Goal: Task Accomplishment & Management: Complete application form

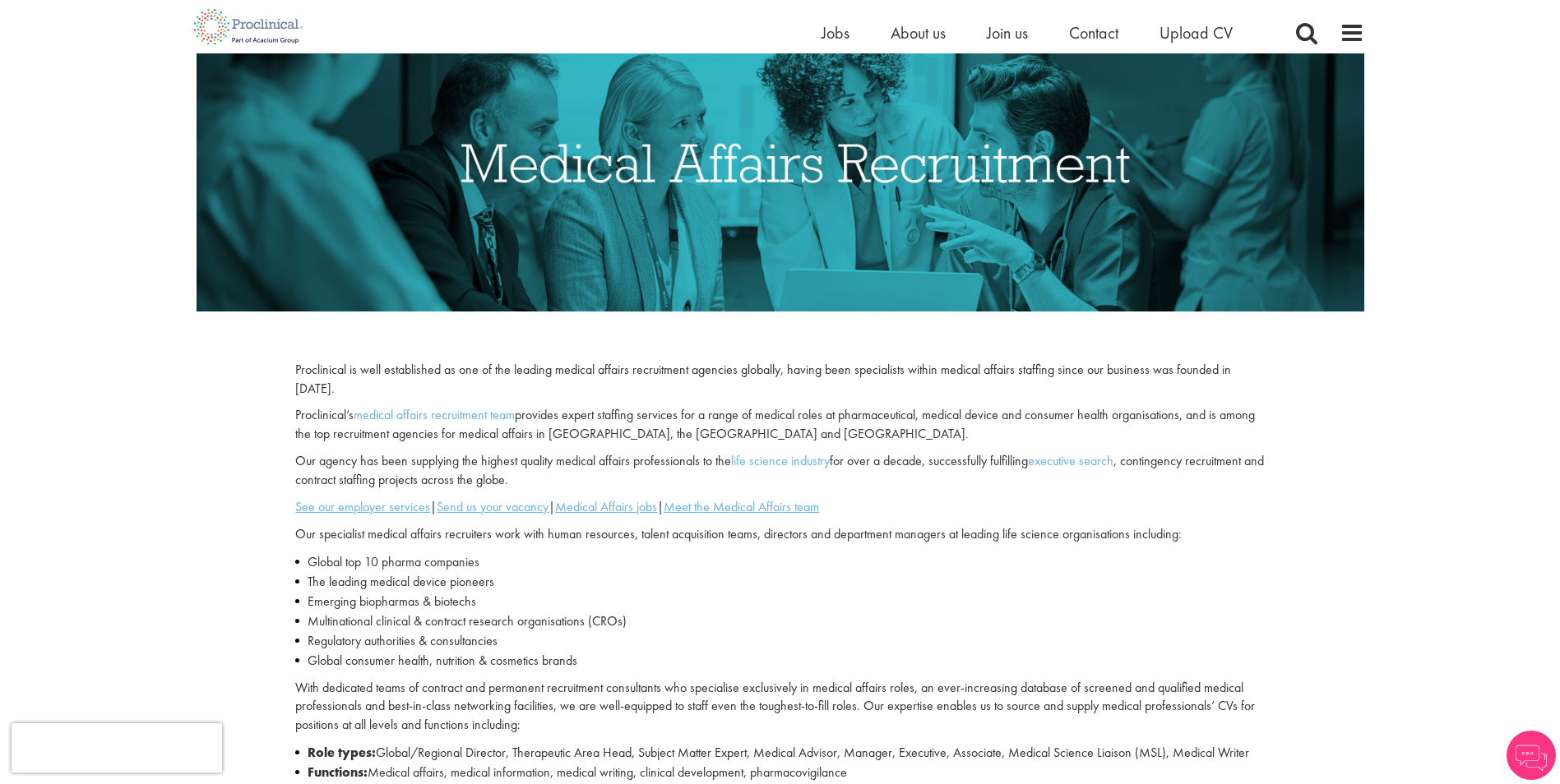
scroll to position [246, 0]
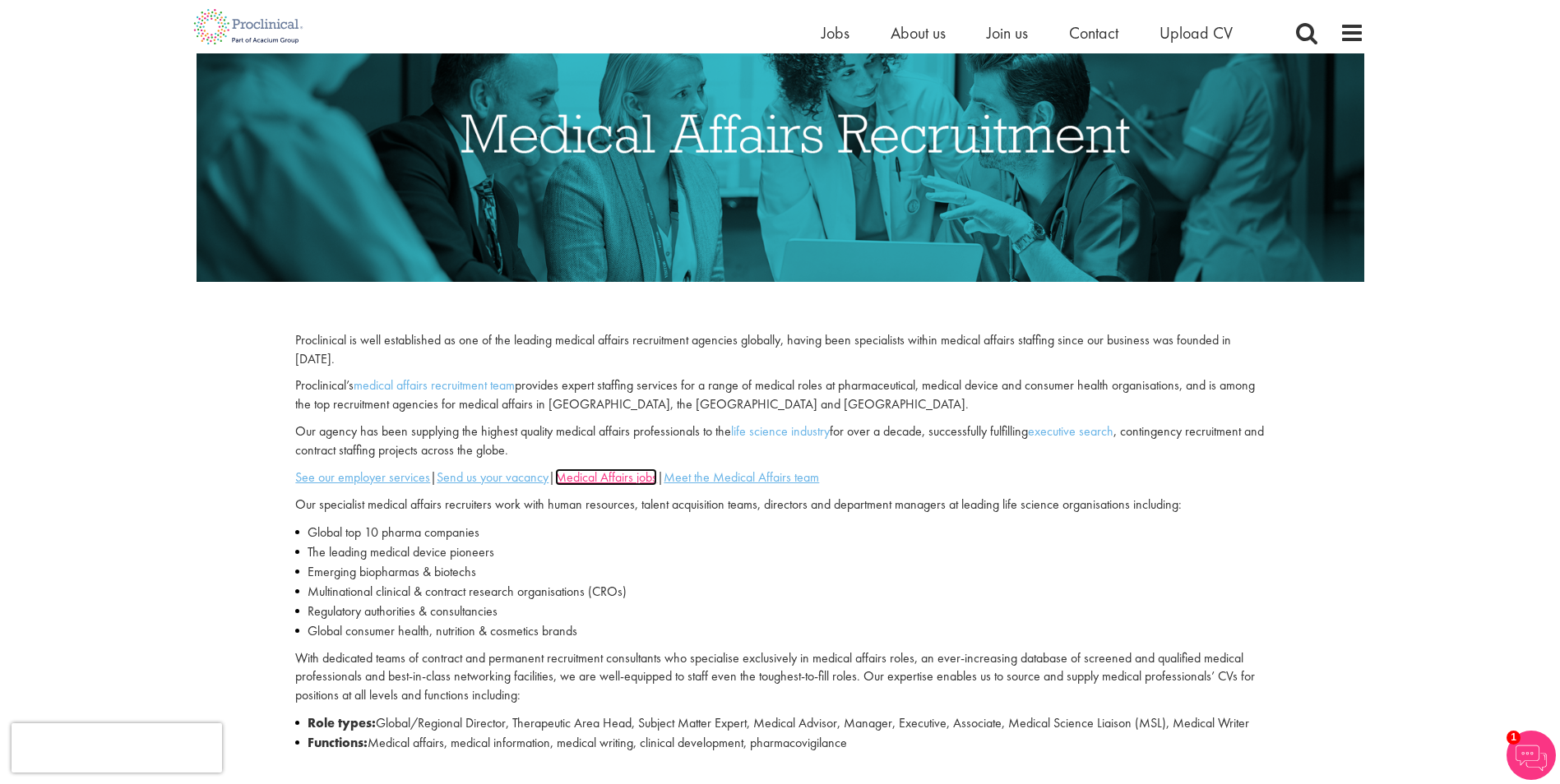
click at [648, 481] on u "Medical Affairs jobs" at bounding box center [606, 477] width 102 height 17
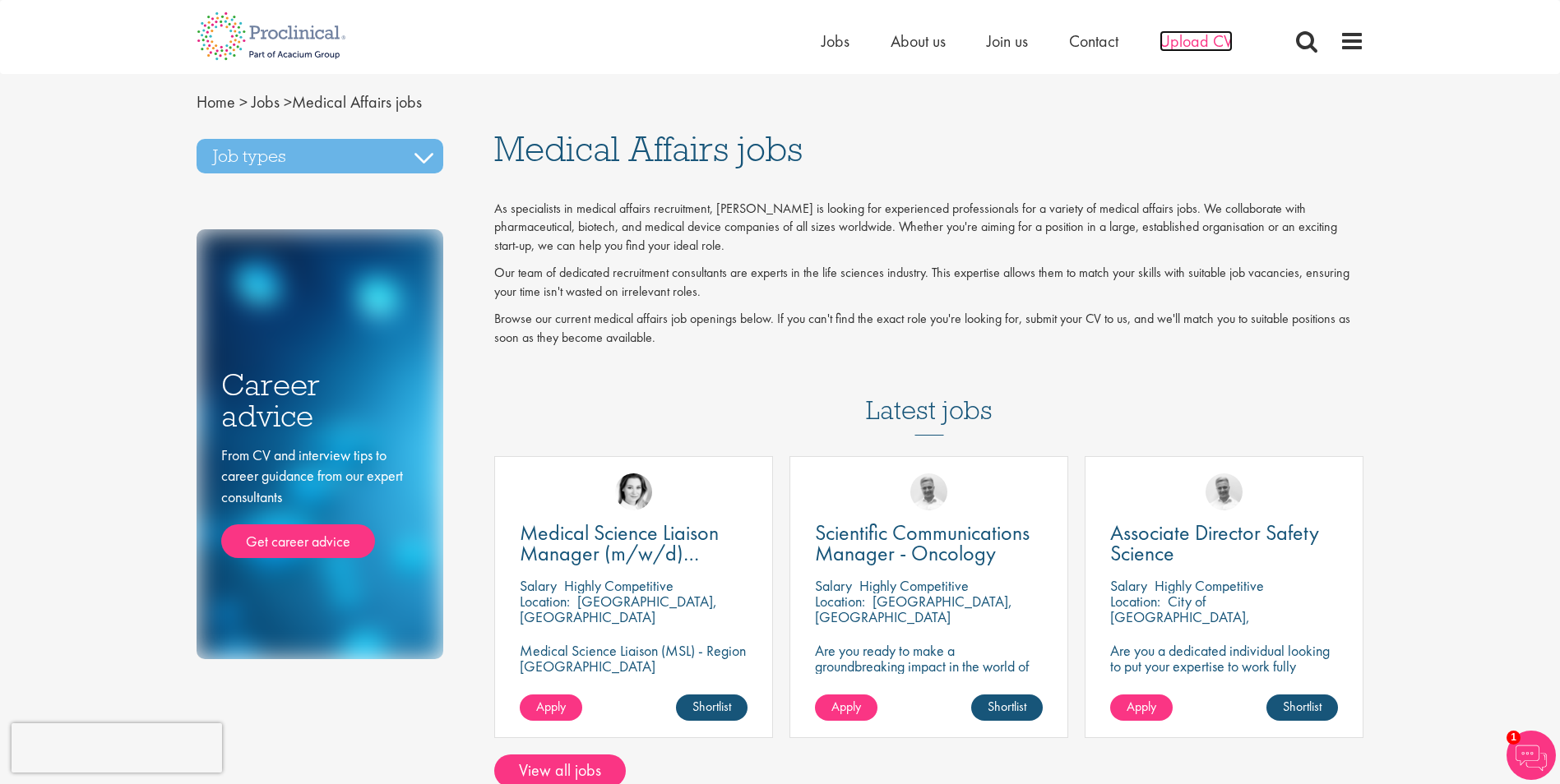
click at [1222, 49] on span "Upload CV" at bounding box center [1195, 41] width 73 height 21
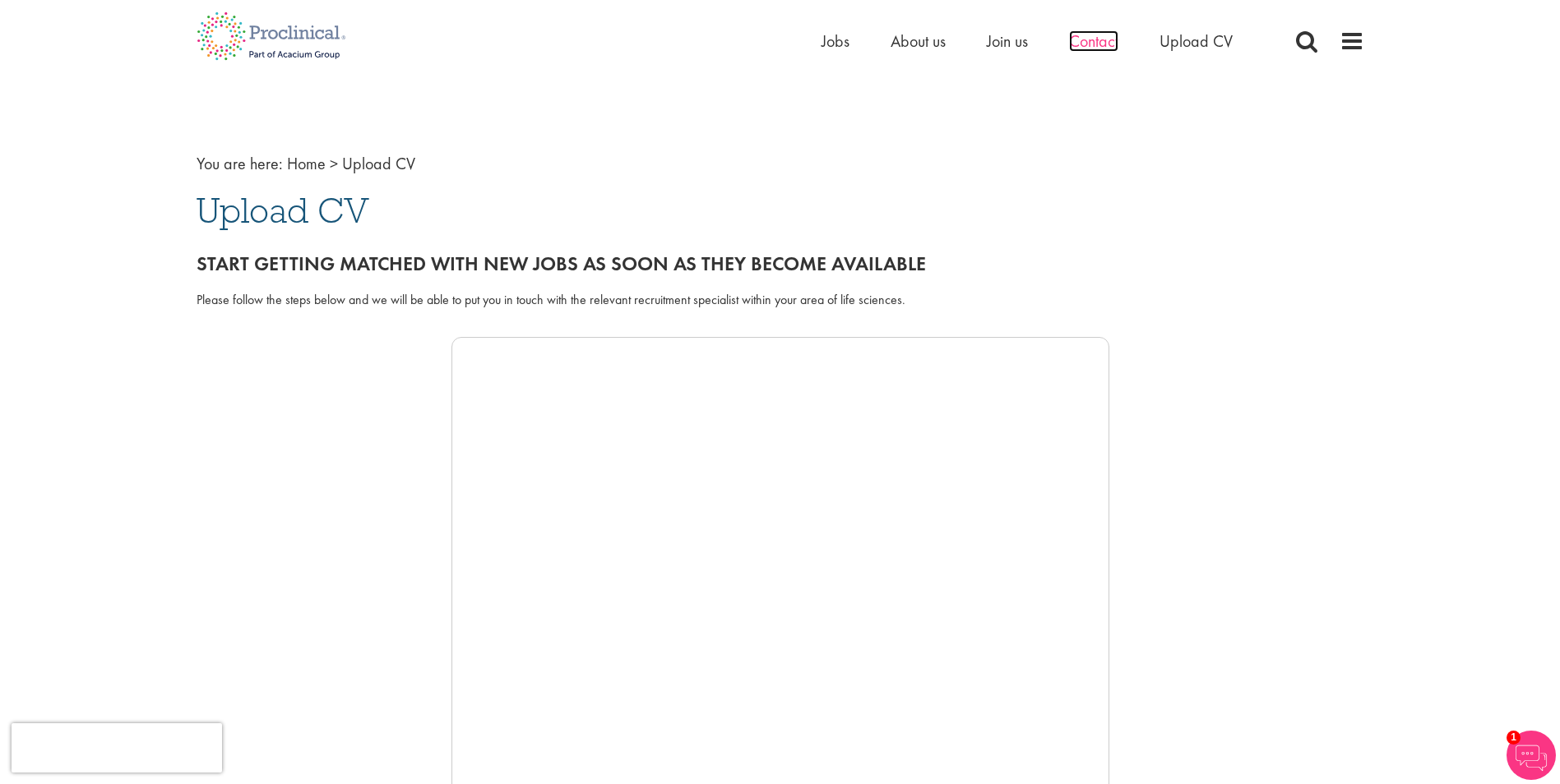
click at [1092, 46] on span "Contact" at bounding box center [1094, 41] width 49 height 21
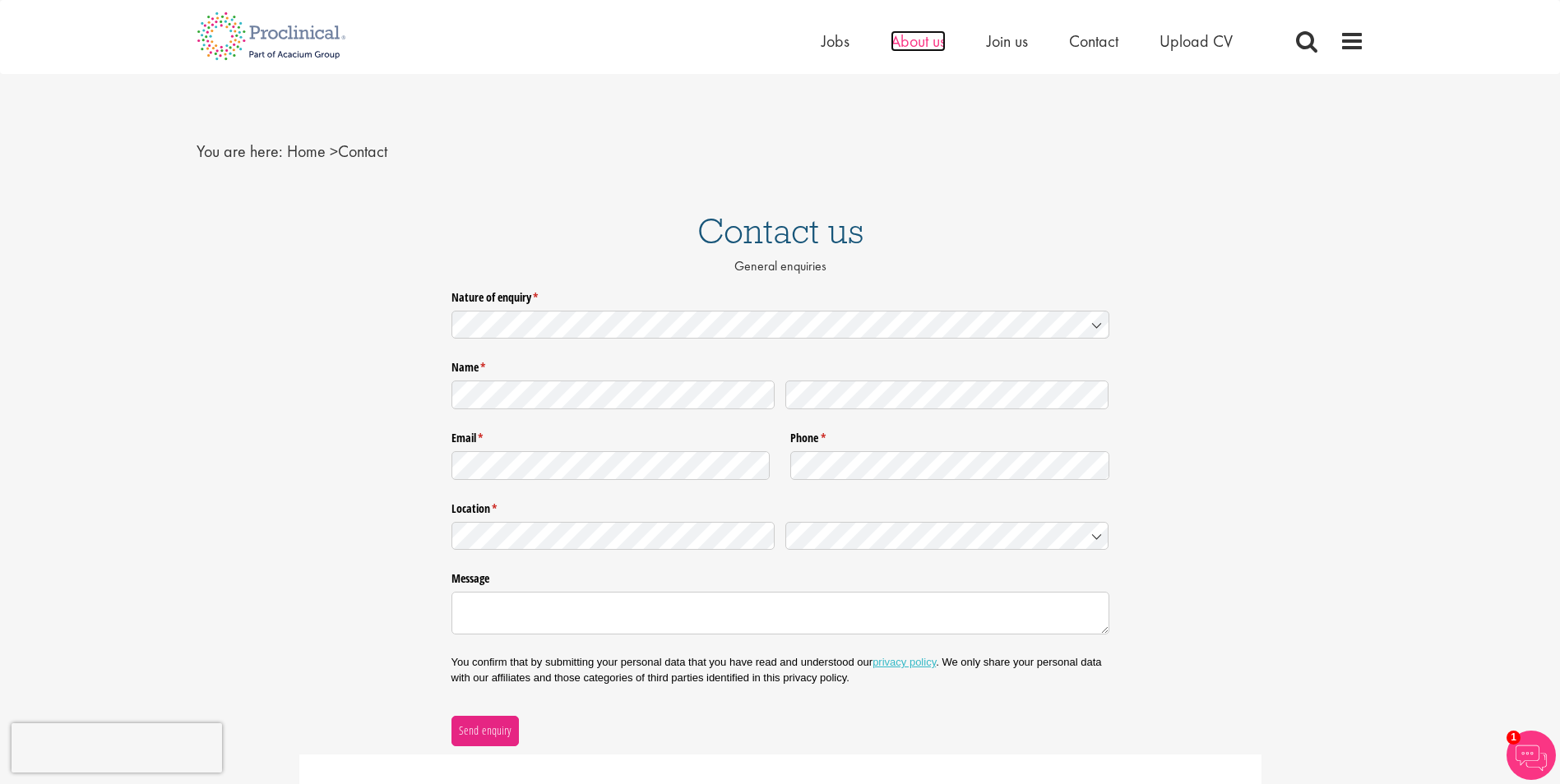
click at [914, 46] on span "About us" at bounding box center [918, 41] width 55 height 21
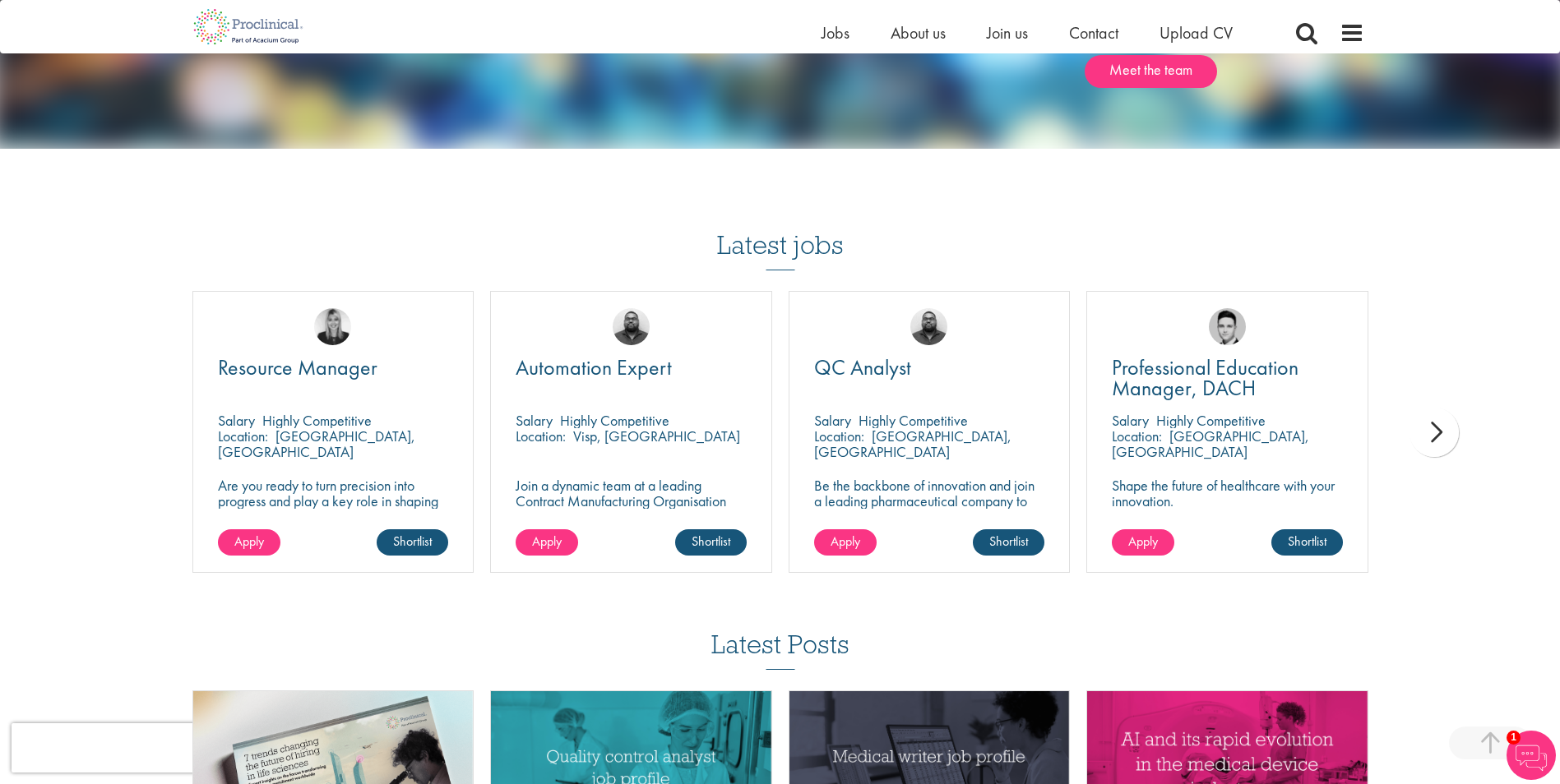
scroll to position [2877, 0]
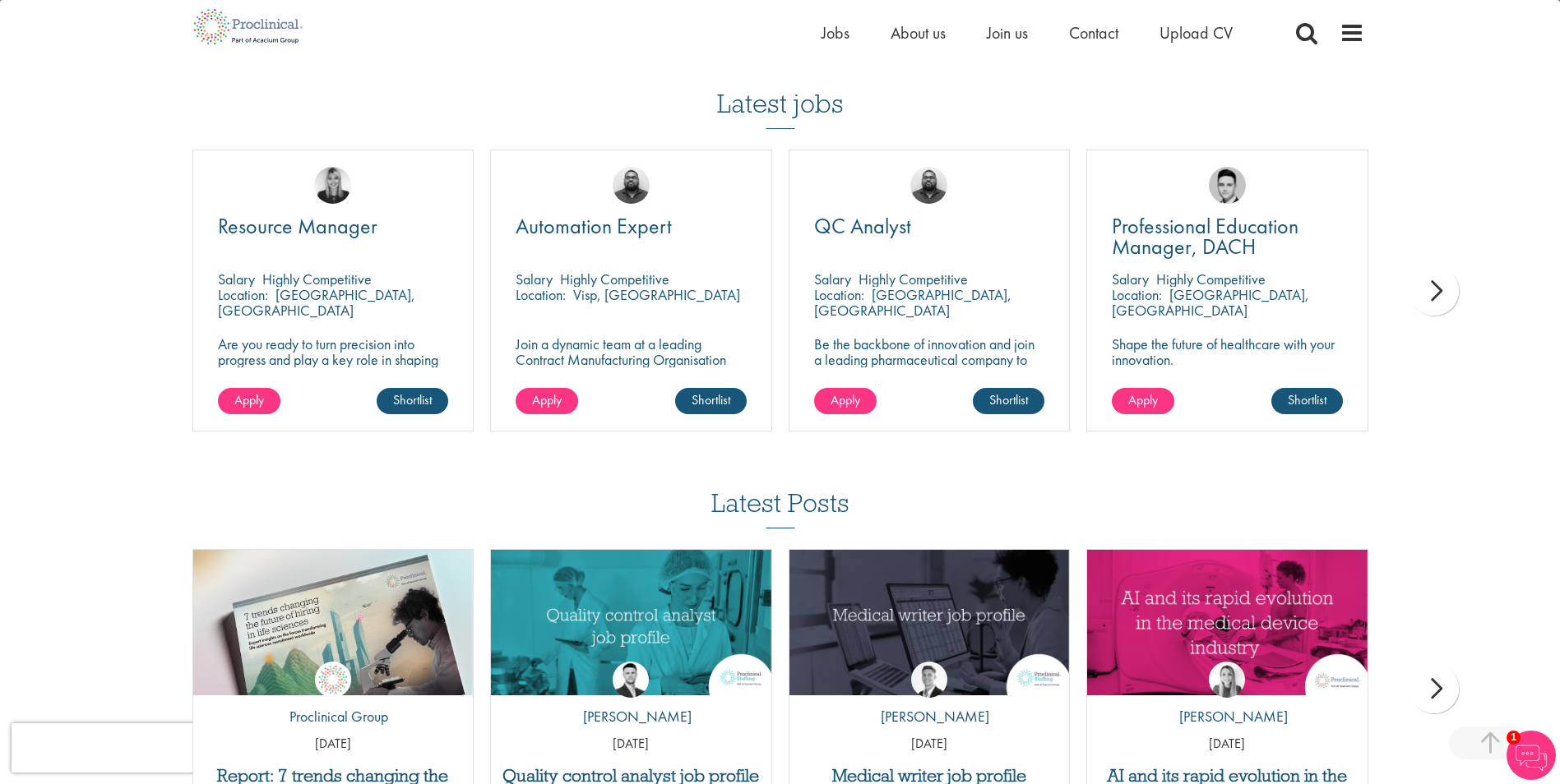
click at [1421, 294] on div "next" at bounding box center [1434, 291] width 49 height 49
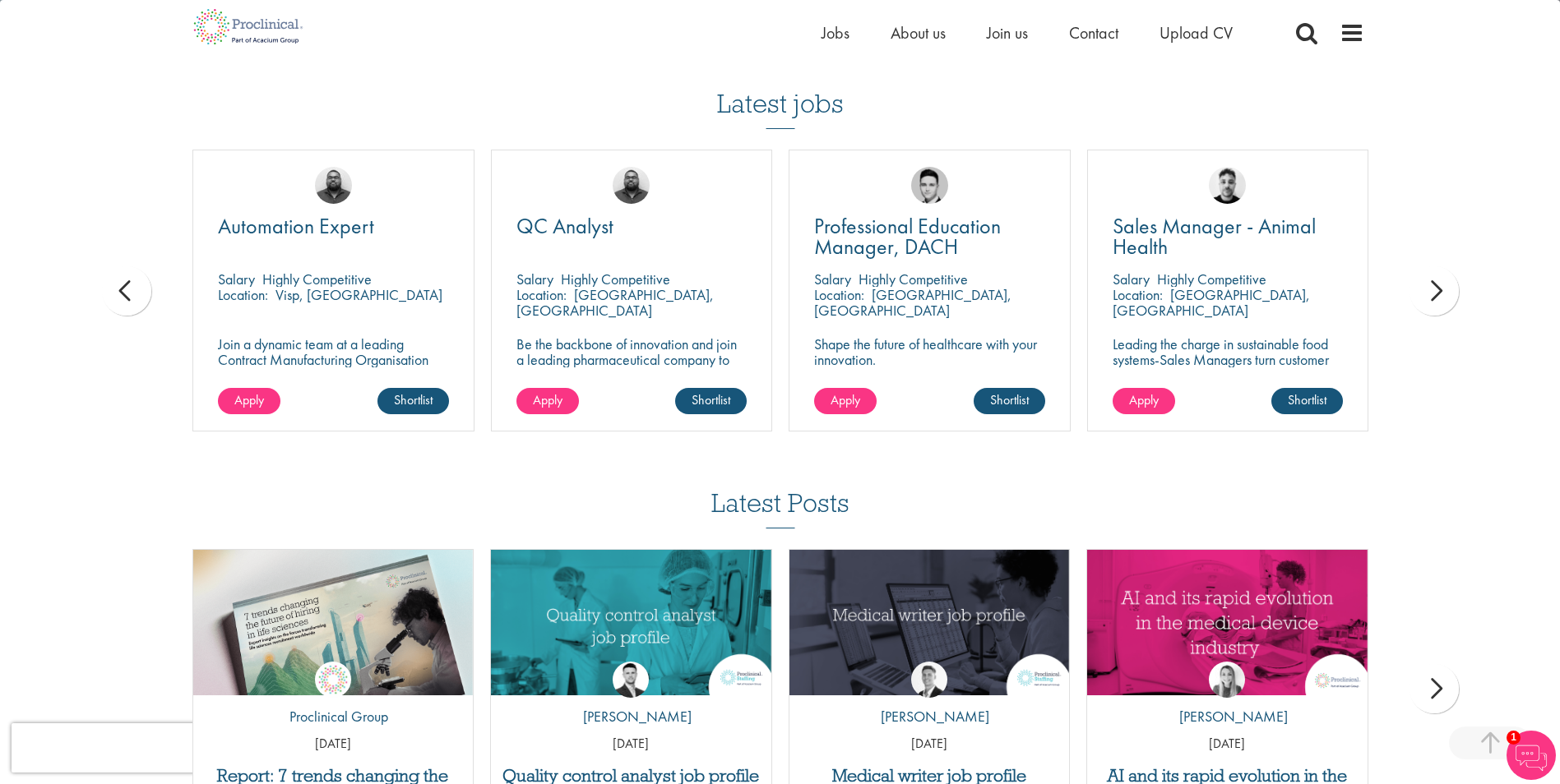
click at [1421, 294] on div "next" at bounding box center [1434, 291] width 49 height 49
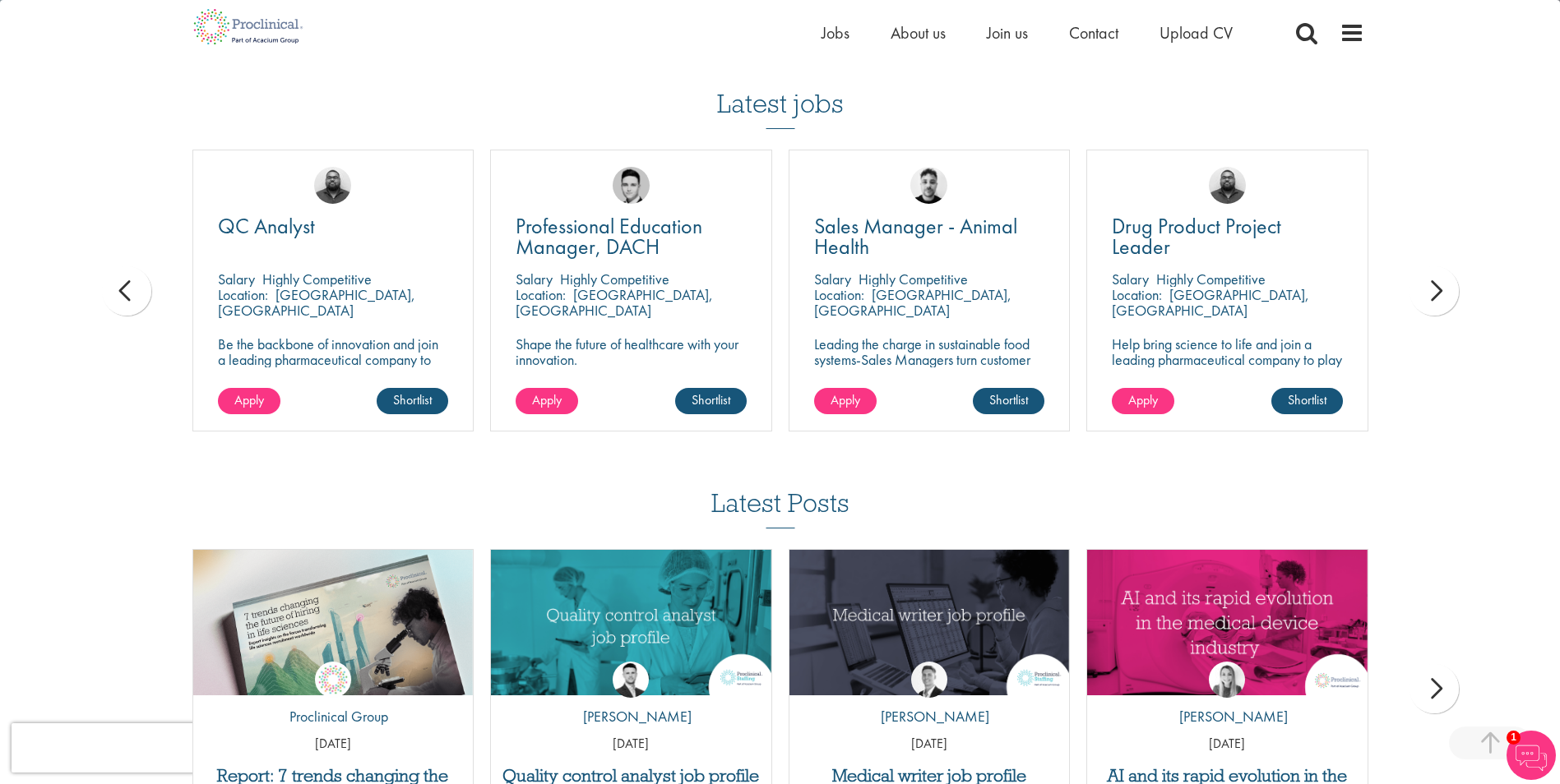
click at [1421, 294] on div "next" at bounding box center [1434, 291] width 49 height 49
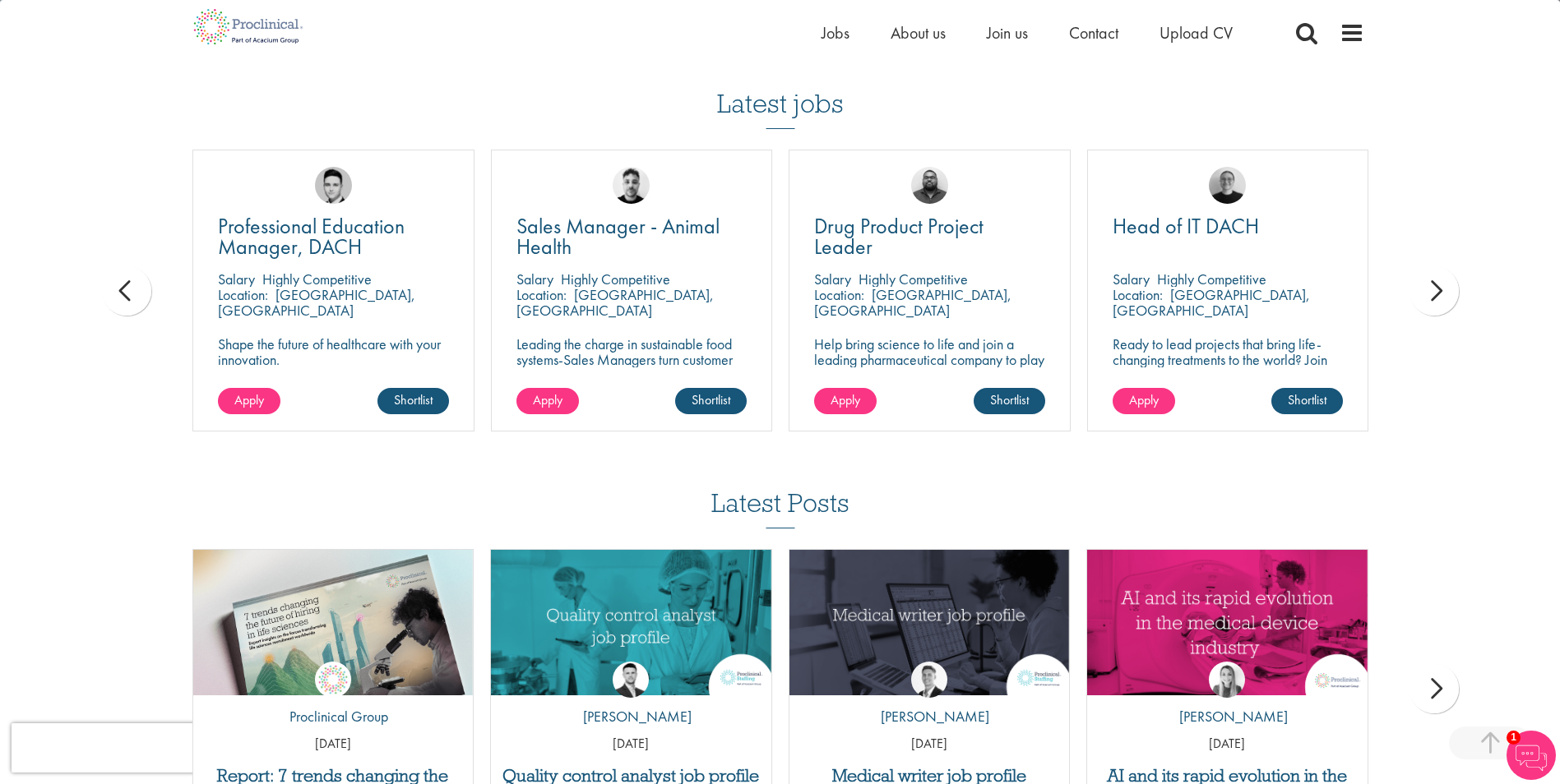
click at [1421, 294] on div "next" at bounding box center [1434, 291] width 49 height 49
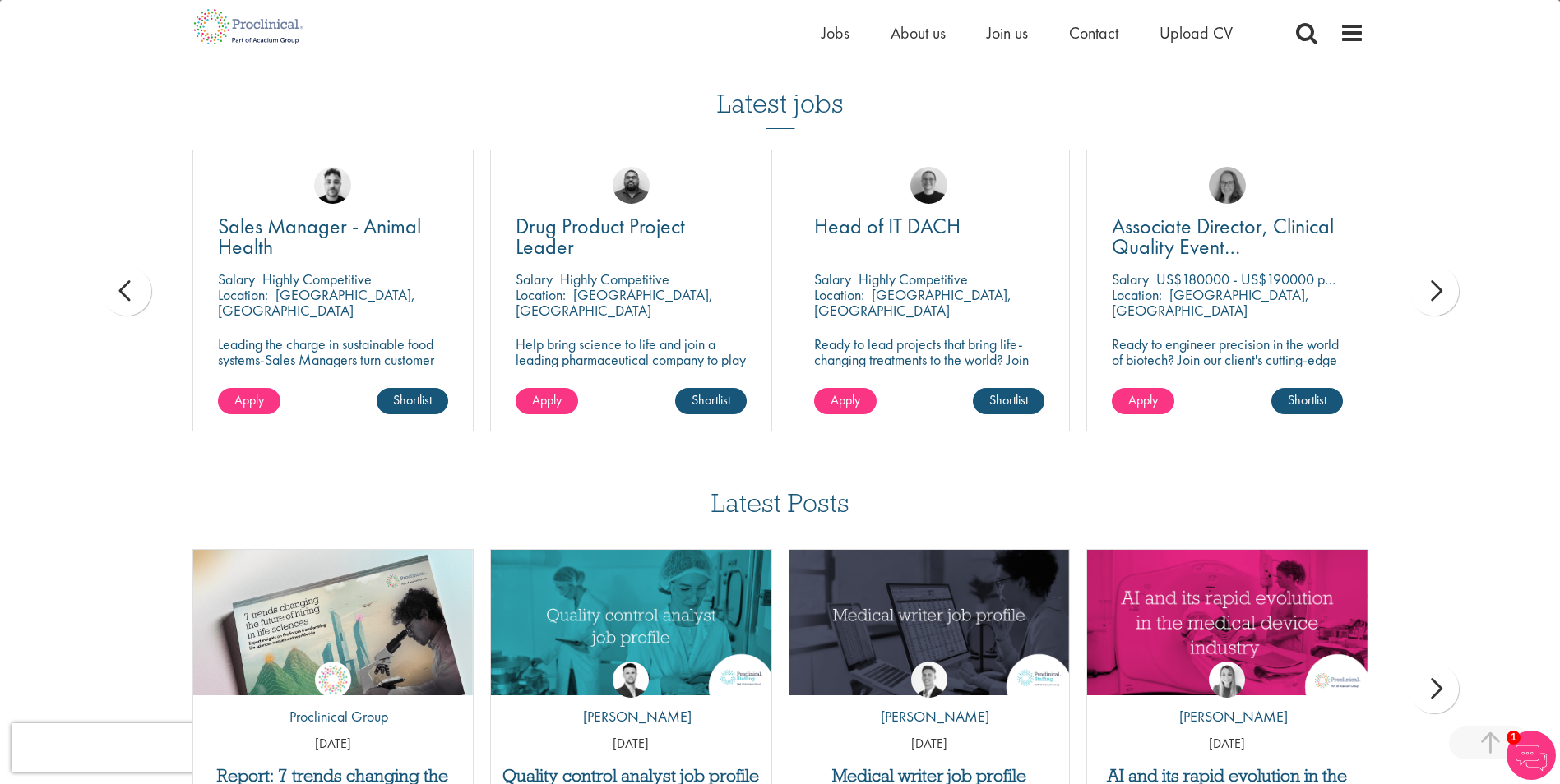
click at [1421, 294] on div "next" at bounding box center [1434, 291] width 49 height 49
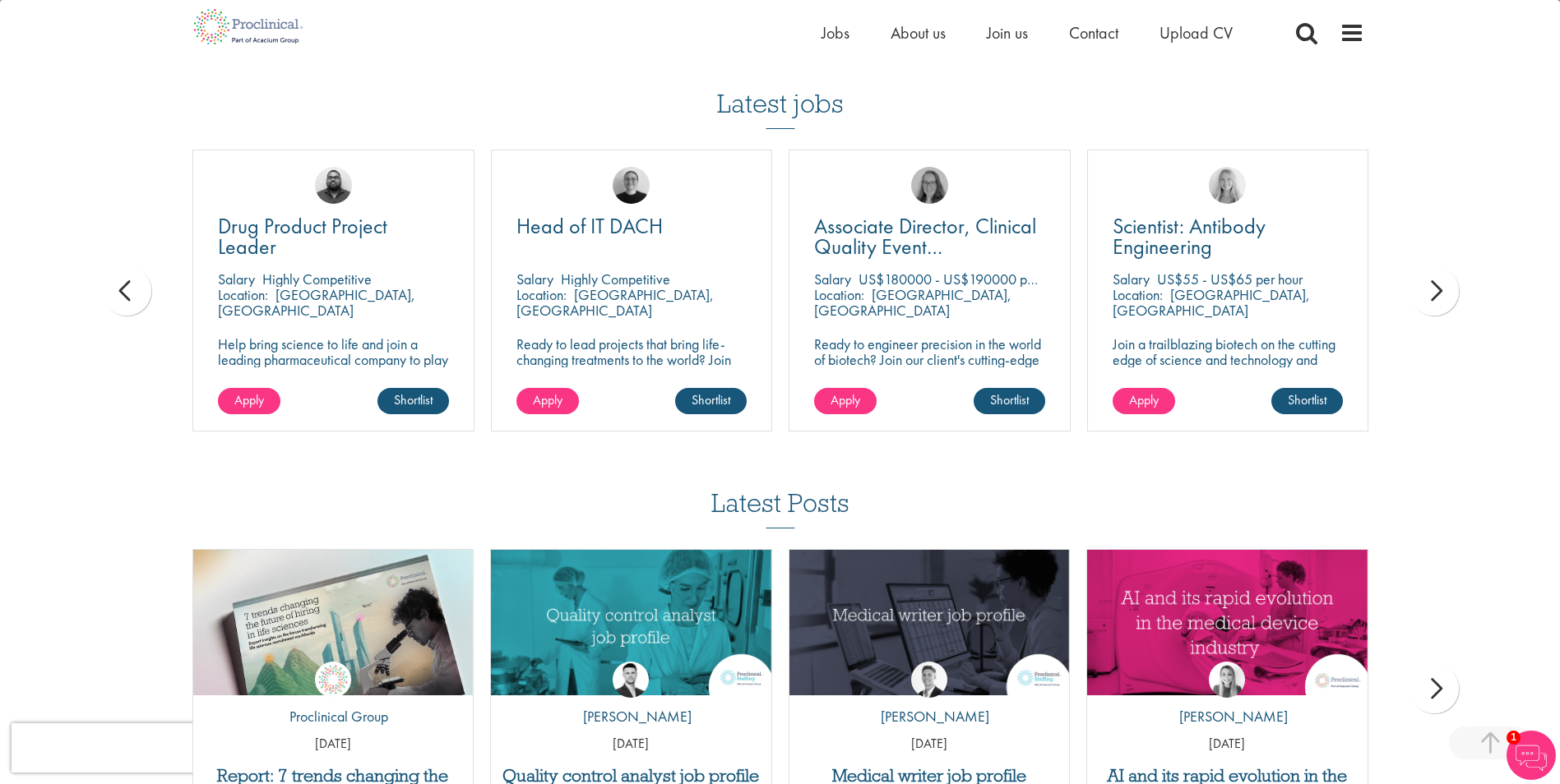
click at [1421, 294] on div "next" at bounding box center [1434, 291] width 49 height 49
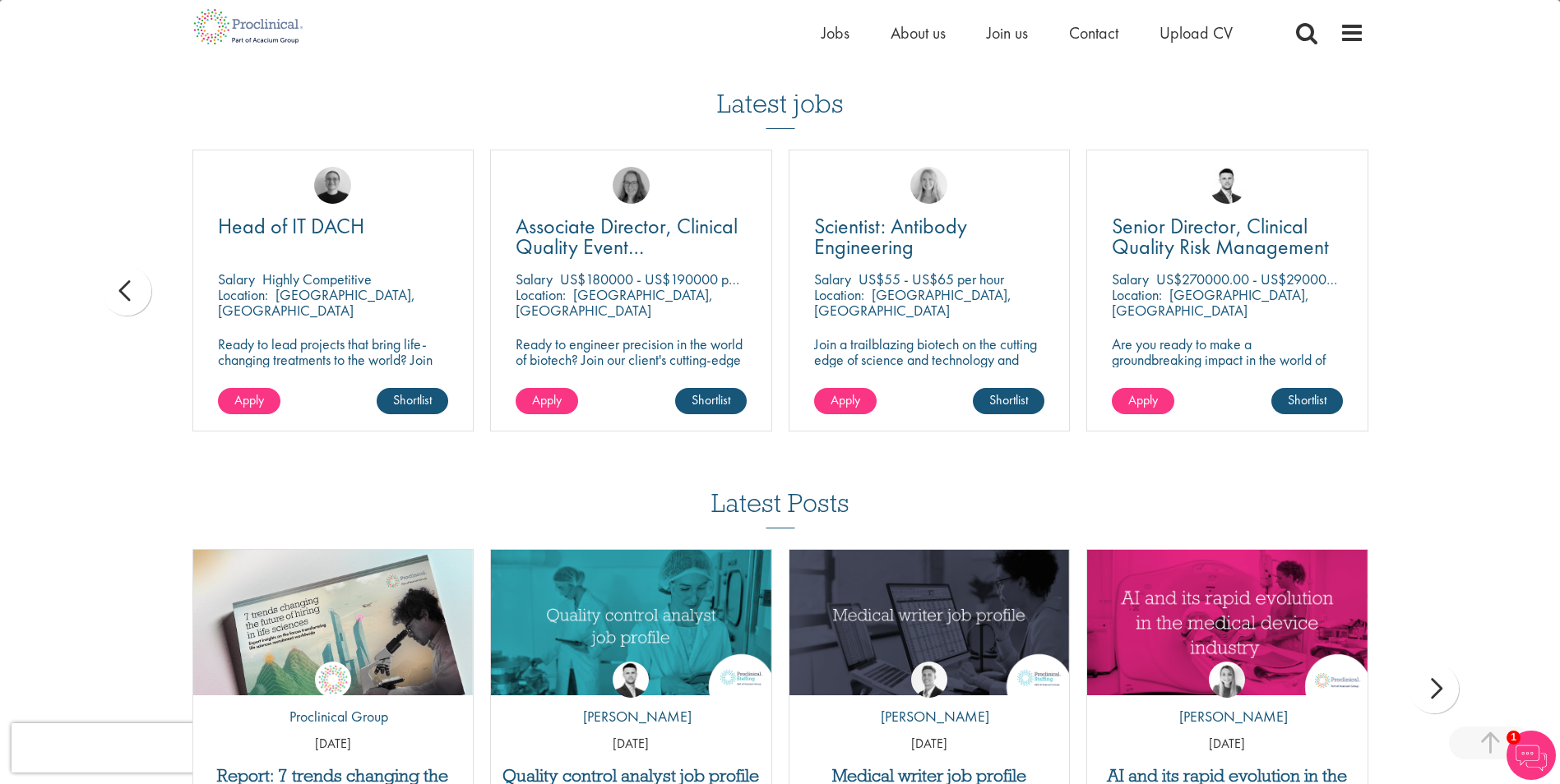
click at [131, 302] on div "prev" at bounding box center [126, 291] width 49 height 49
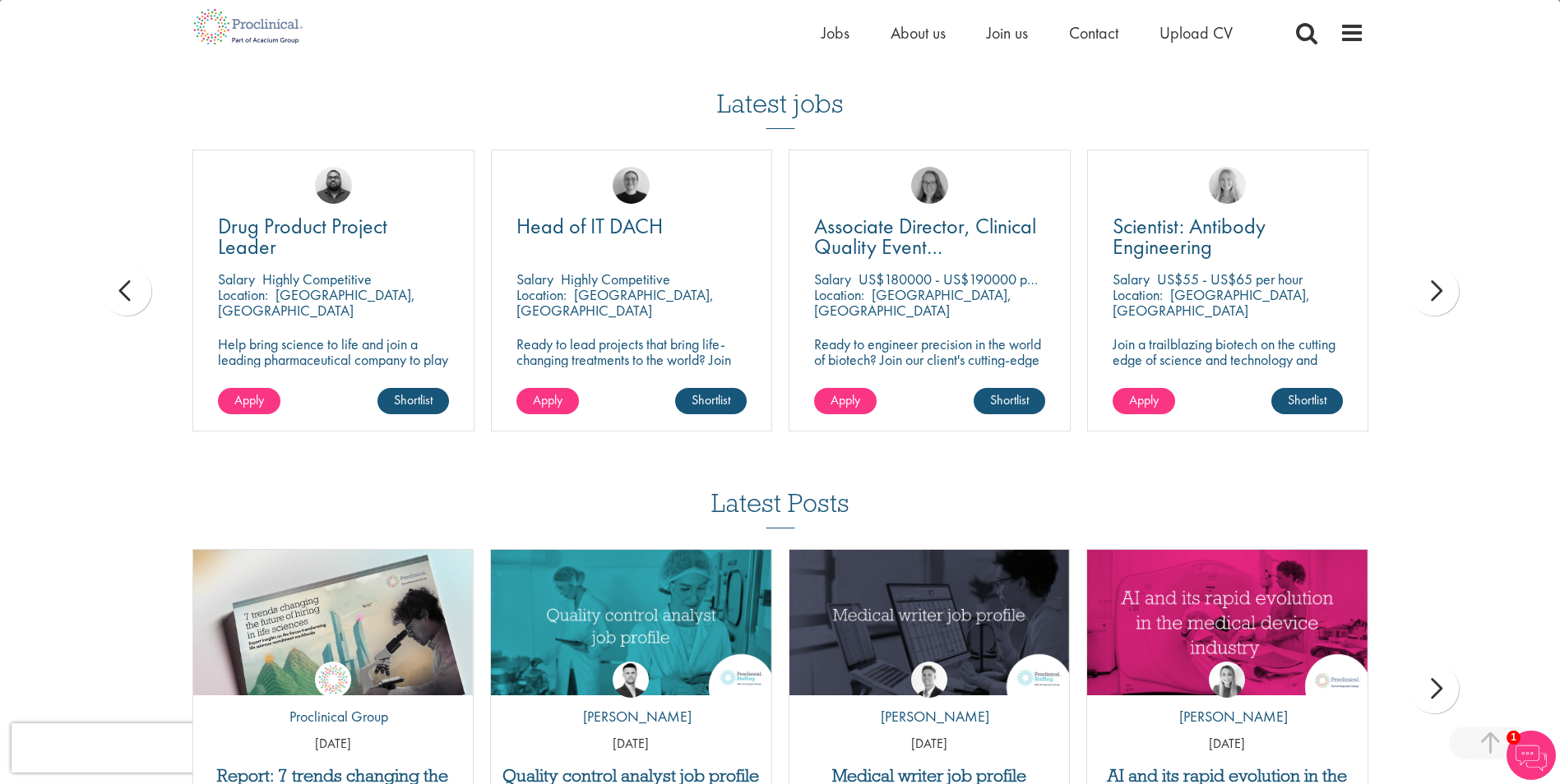
click at [136, 302] on div "prev" at bounding box center [126, 291] width 49 height 49
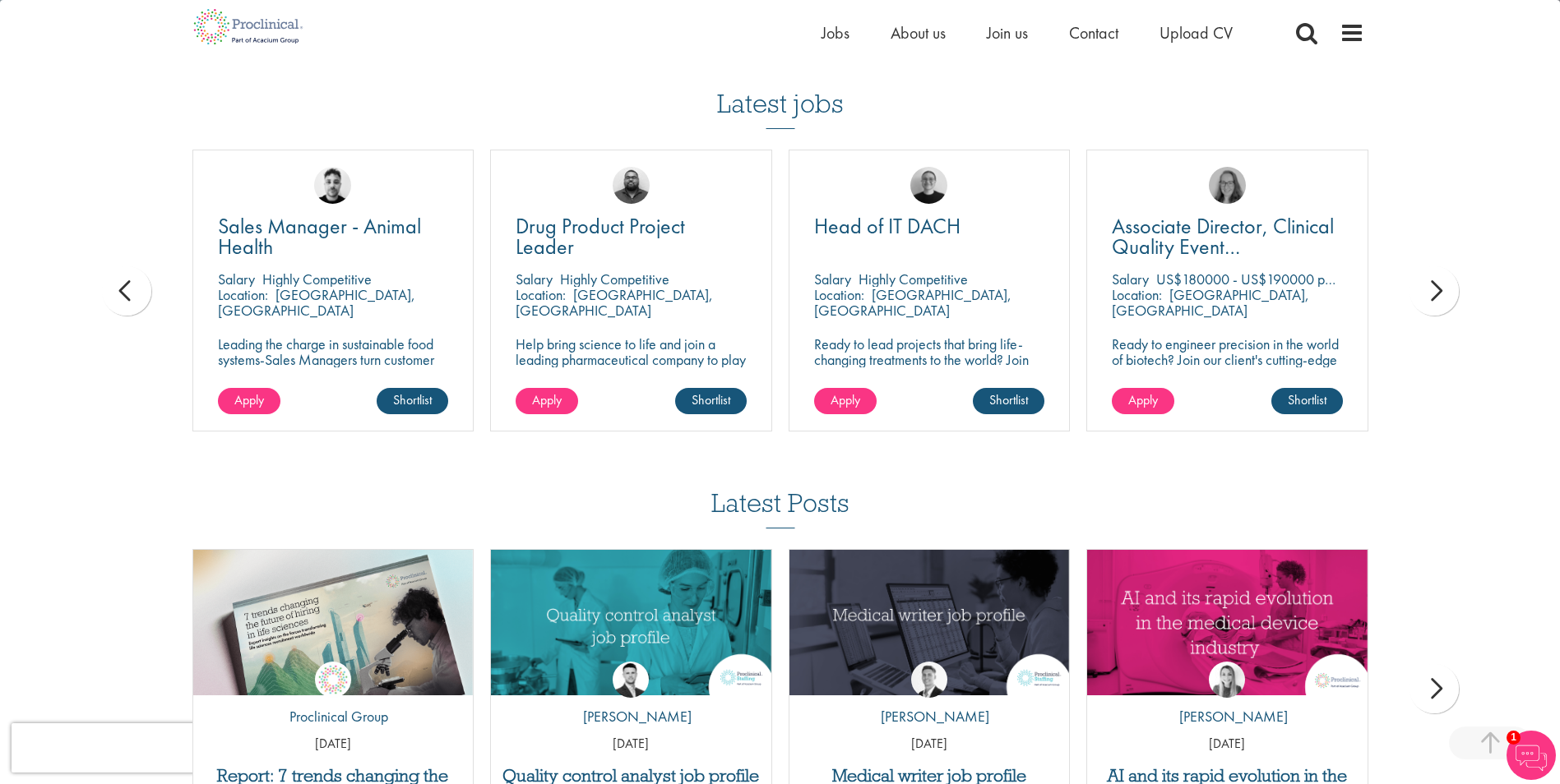
click at [136, 302] on div "prev" at bounding box center [126, 291] width 49 height 49
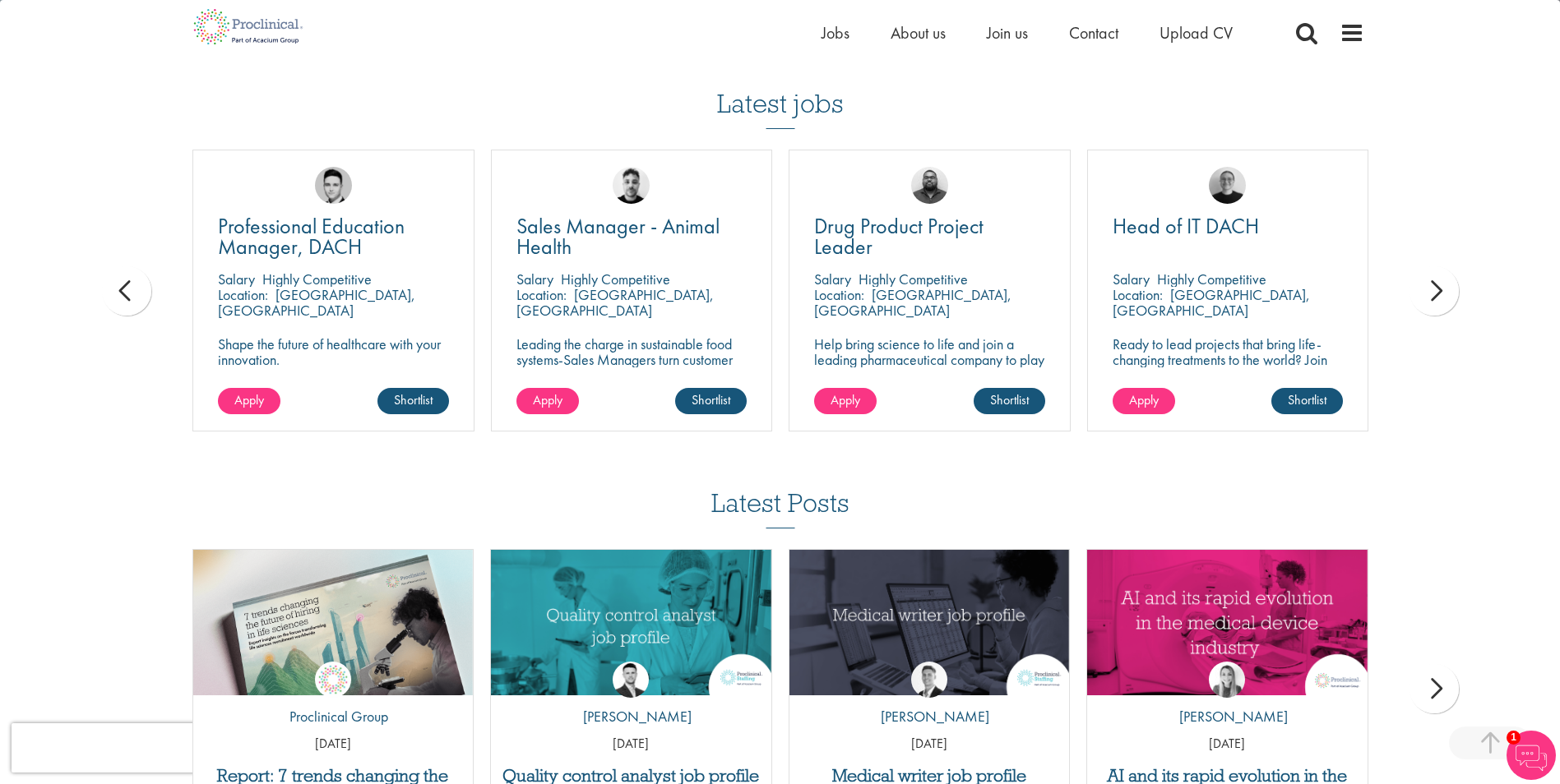
click at [136, 302] on div "prev" at bounding box center [126, 291] width 49 height 49
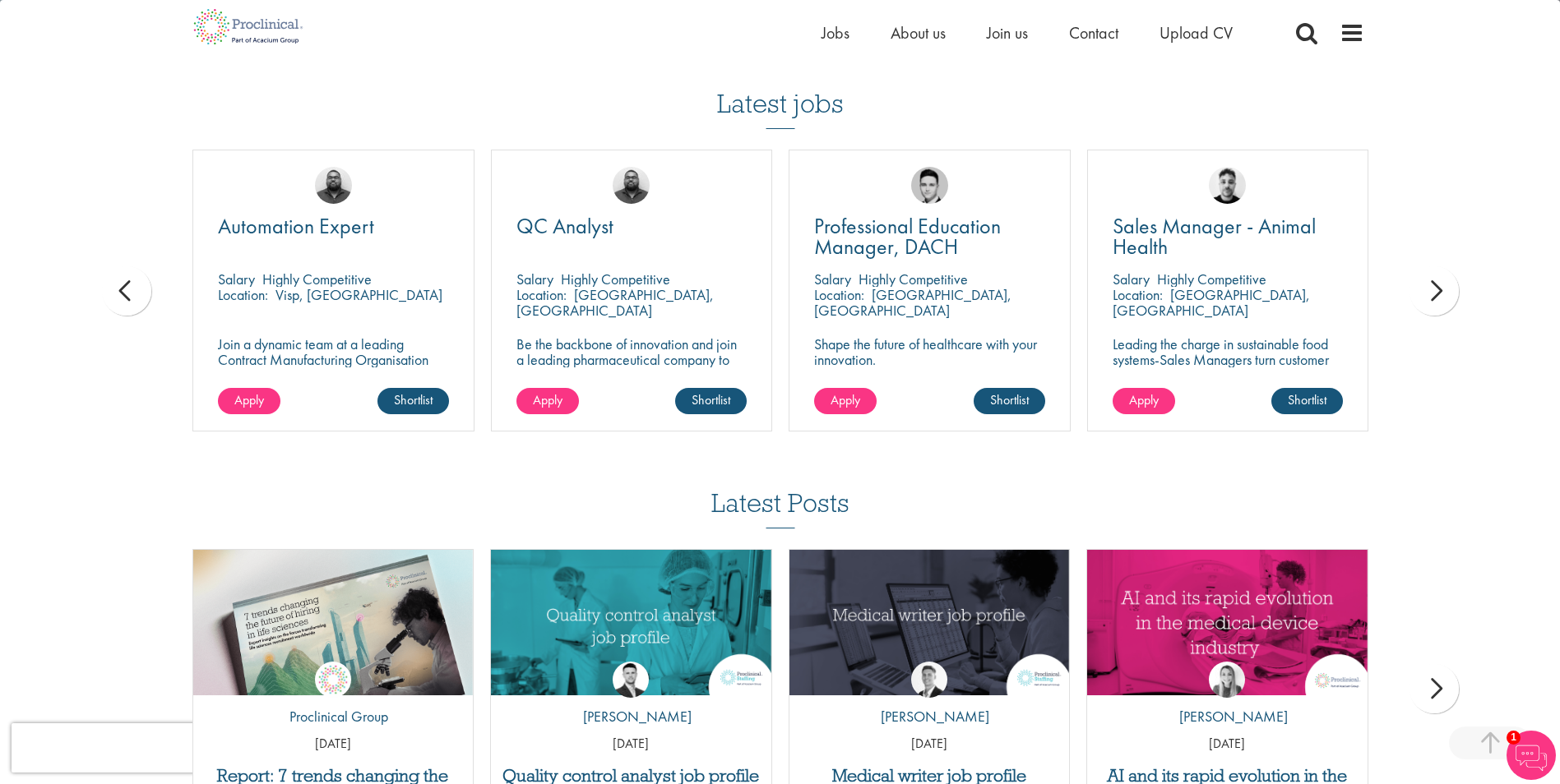
click at [136, 302] on div "prev" at bounding box center [126, 291] width 49 height 49
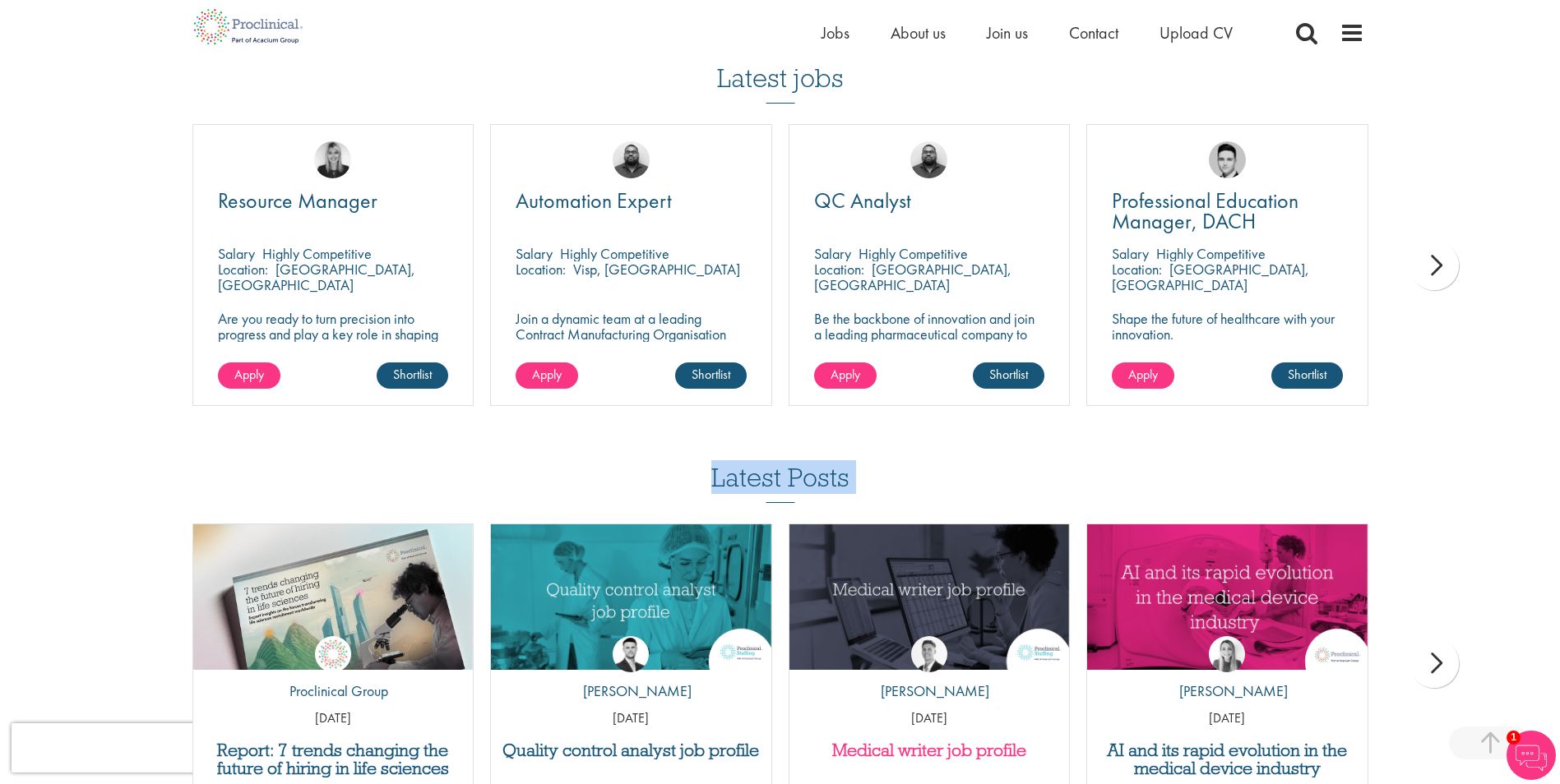
scroll to position [3227, 0]
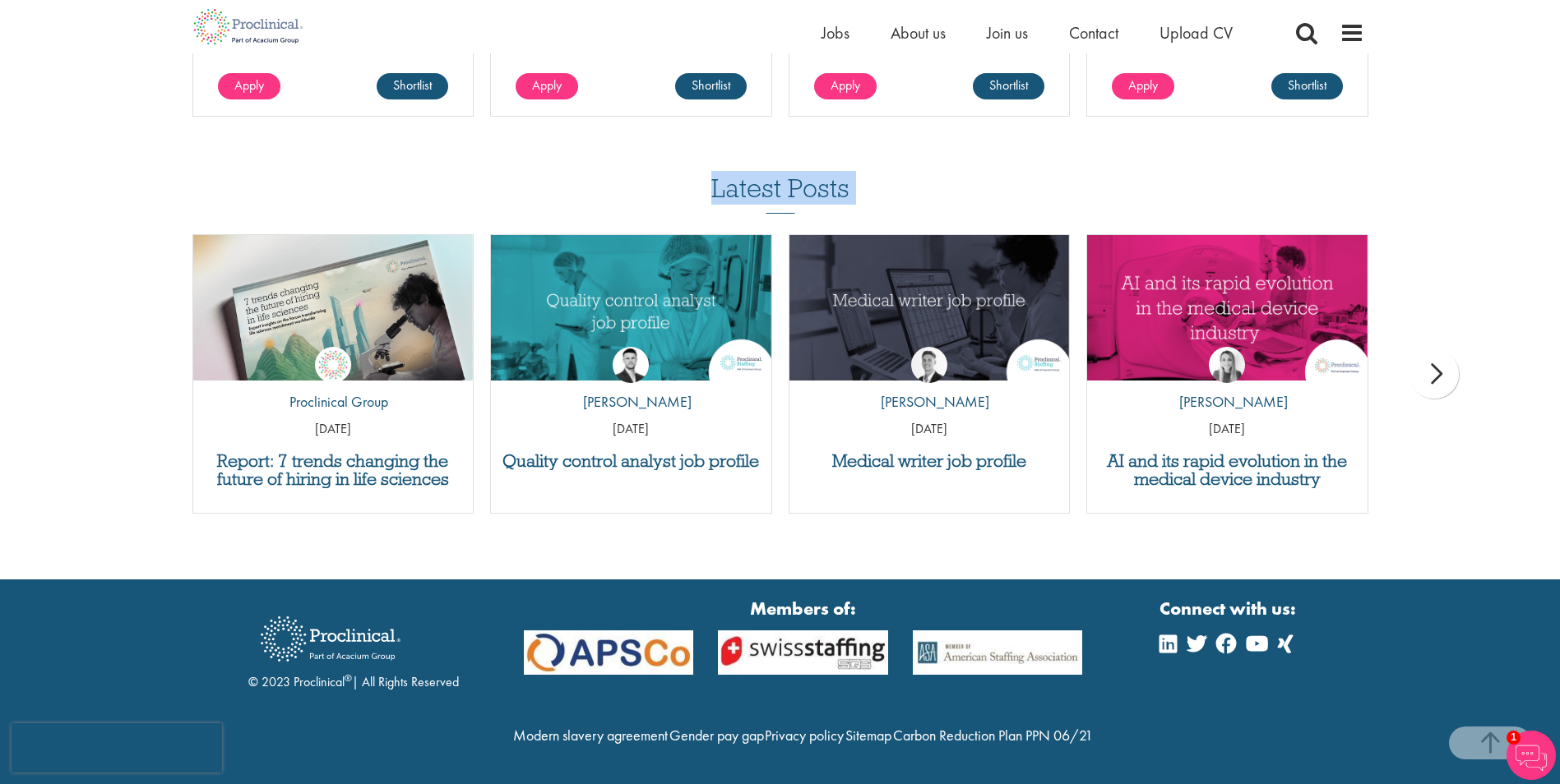
click at [1438, 354] on div "next" at bounding box center [1434, 373] width 49 height 49
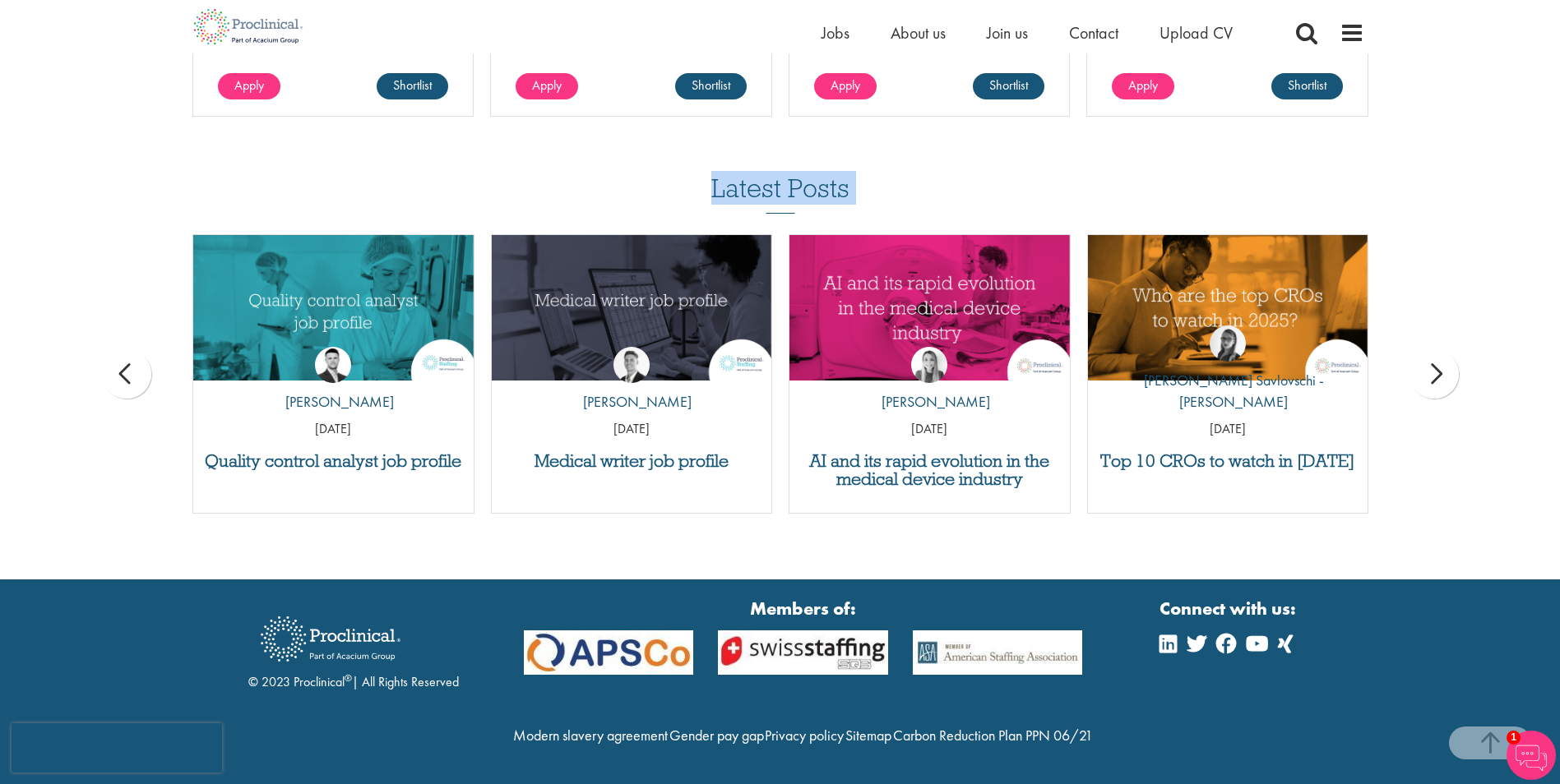
click at [1438, 354] on div "next" at bounding box center [1434, 373] width 49 height 49
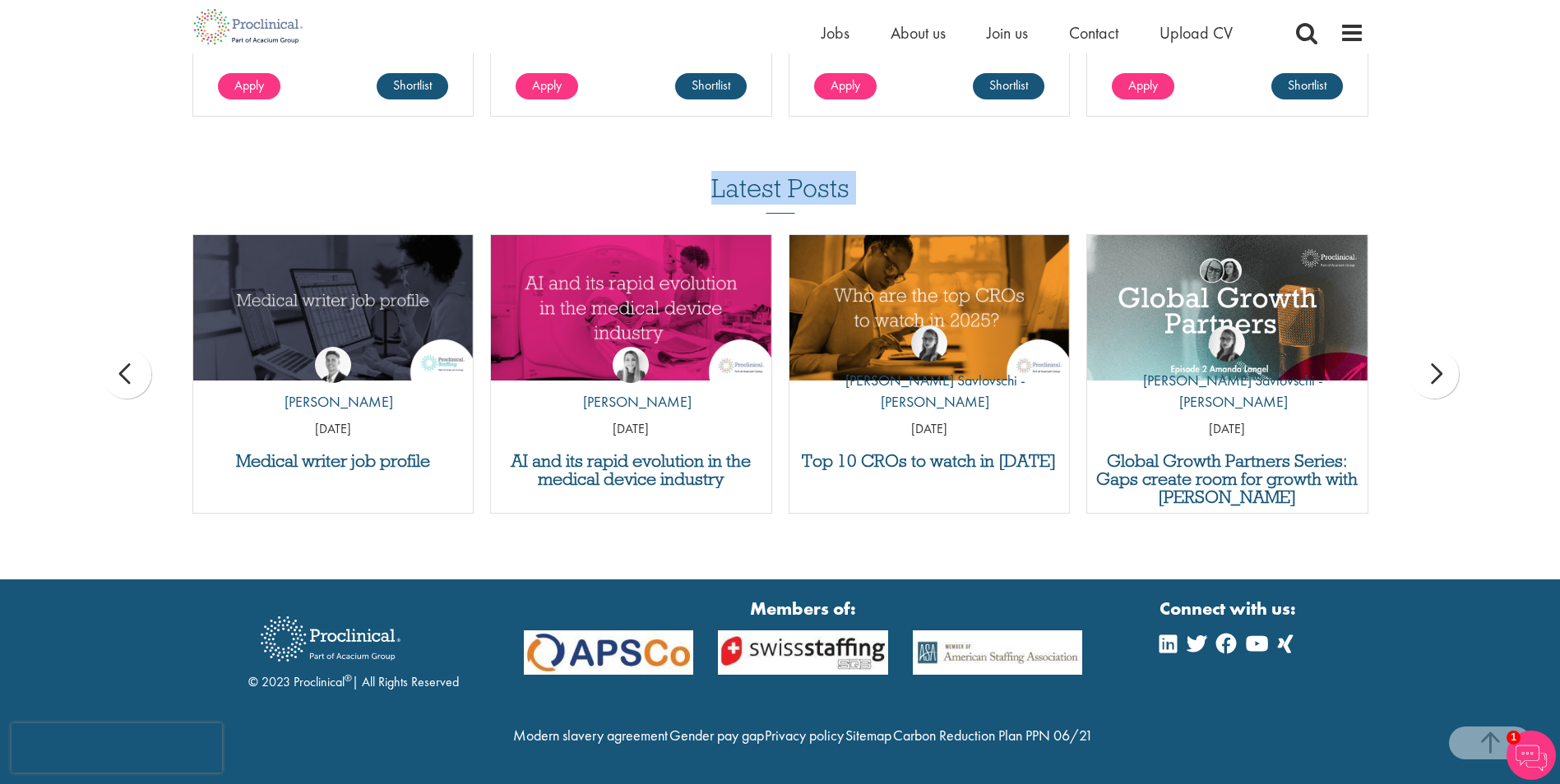
click at [1438, 354] on div "next" at bounding box center [1434, 373] width 49 height 49
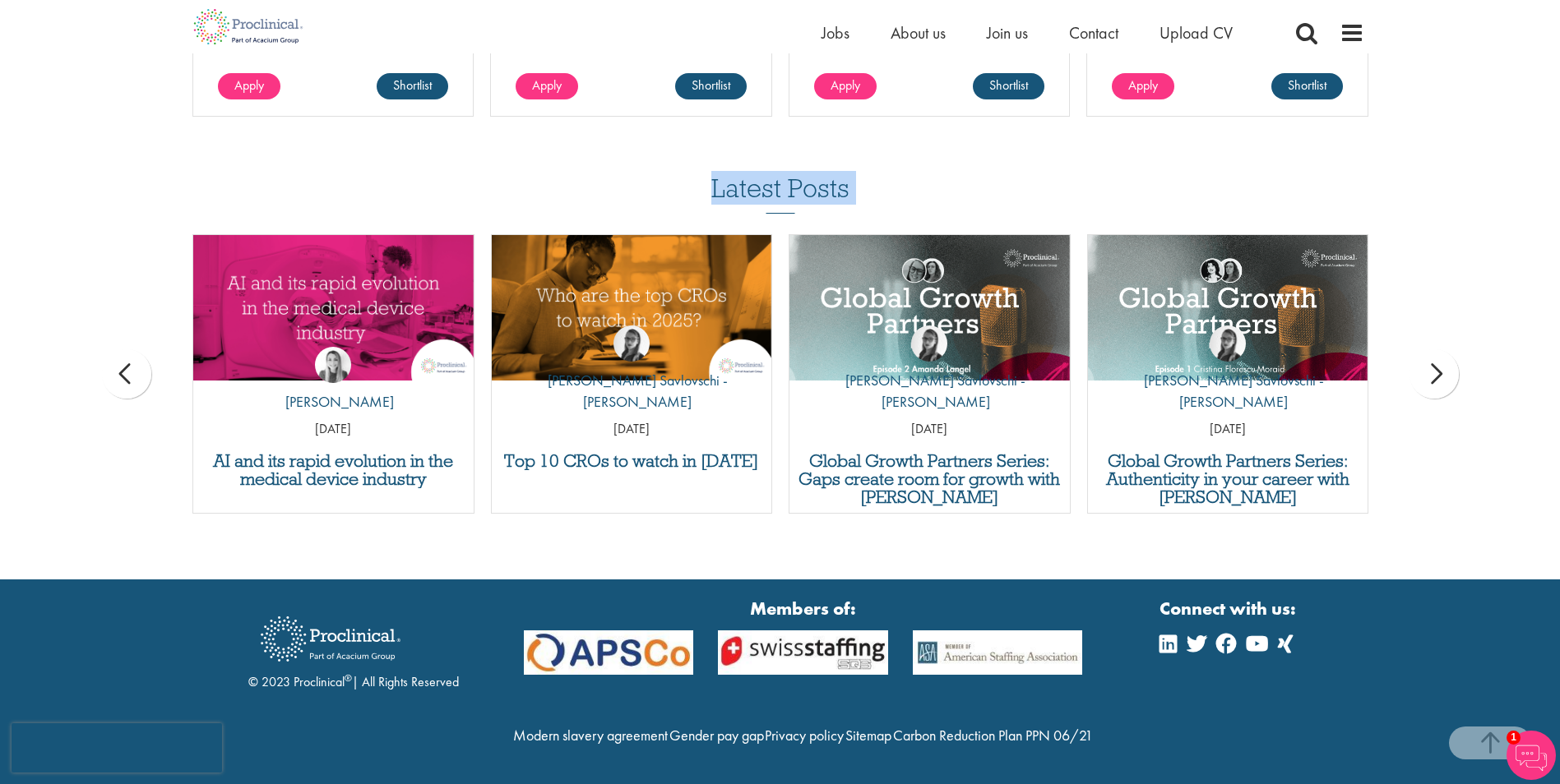
click at [1438, 354] on div "next" at bounding box center [1434, 373] width 49 height 49
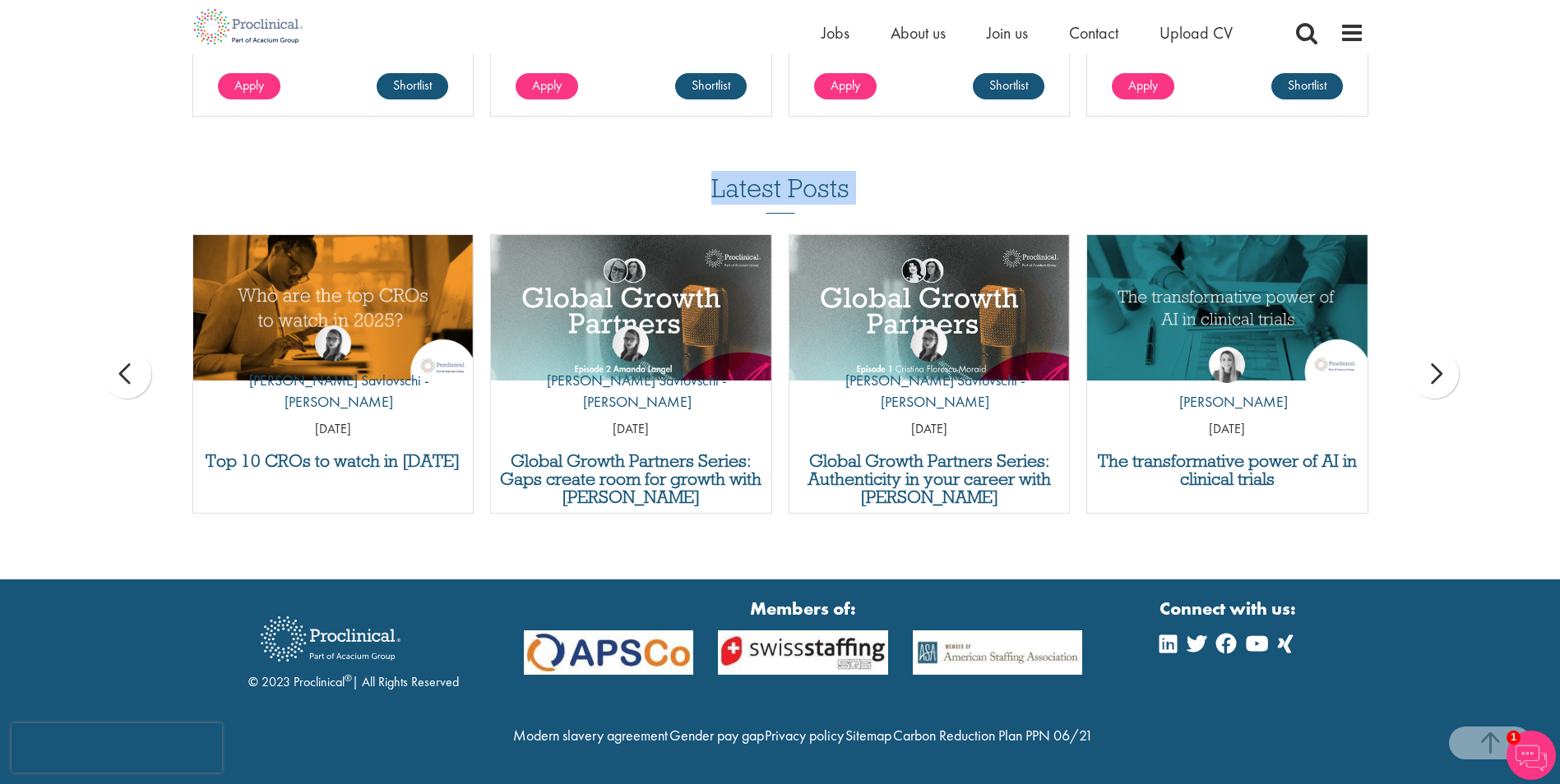
click at [1438, 354] on div "next" at bounding box center [1434, 373] width 49 height 49
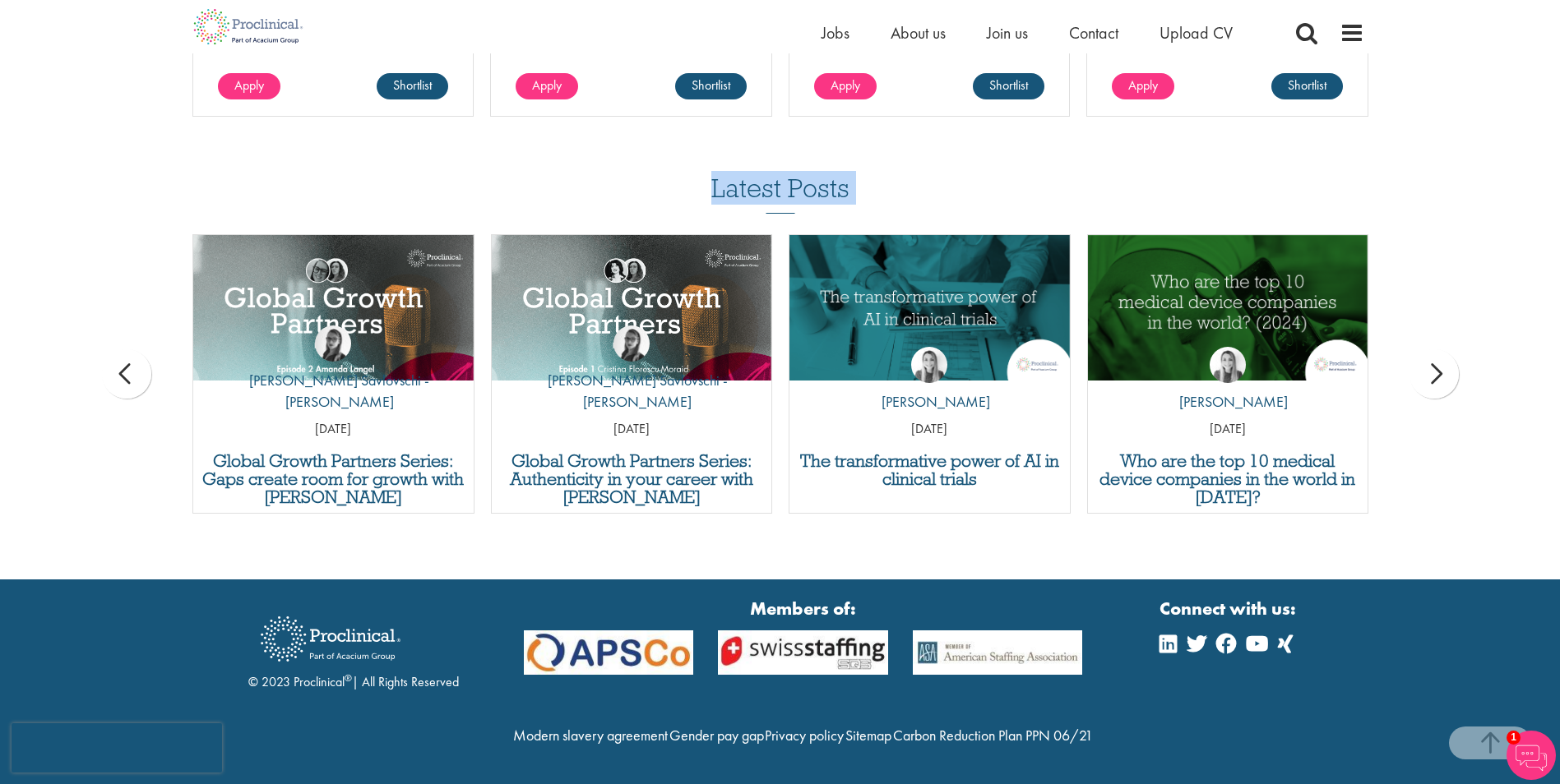
click at [1438, 354] on div "next" at bounding box center [1434, 373] width 49 height 49
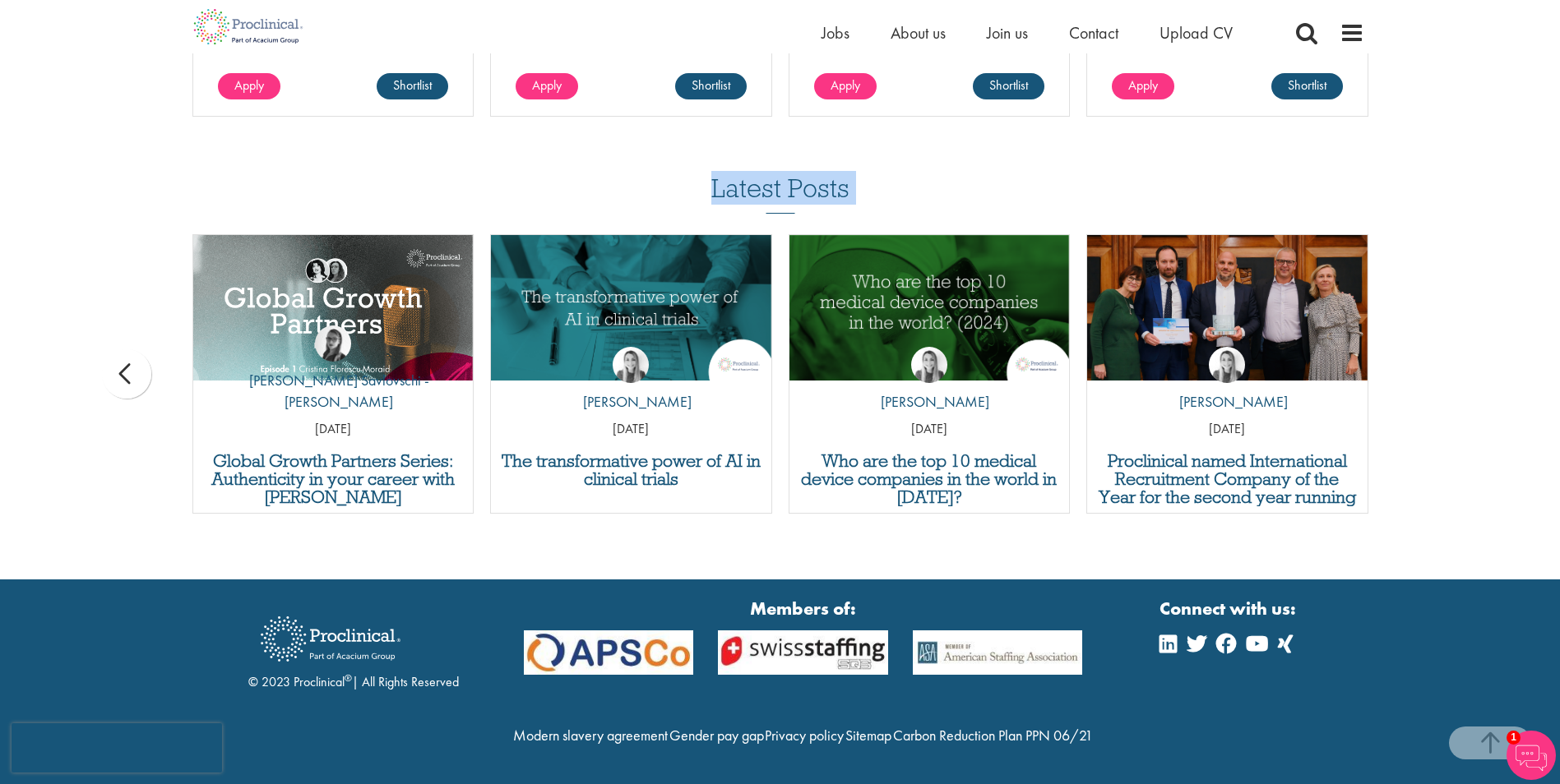
click at [1438, 354] on div "Latest Posts Report: 7 trends changing the future of hiring in life sciences by…" at bounding box center [780, 352] width 1560 height 356
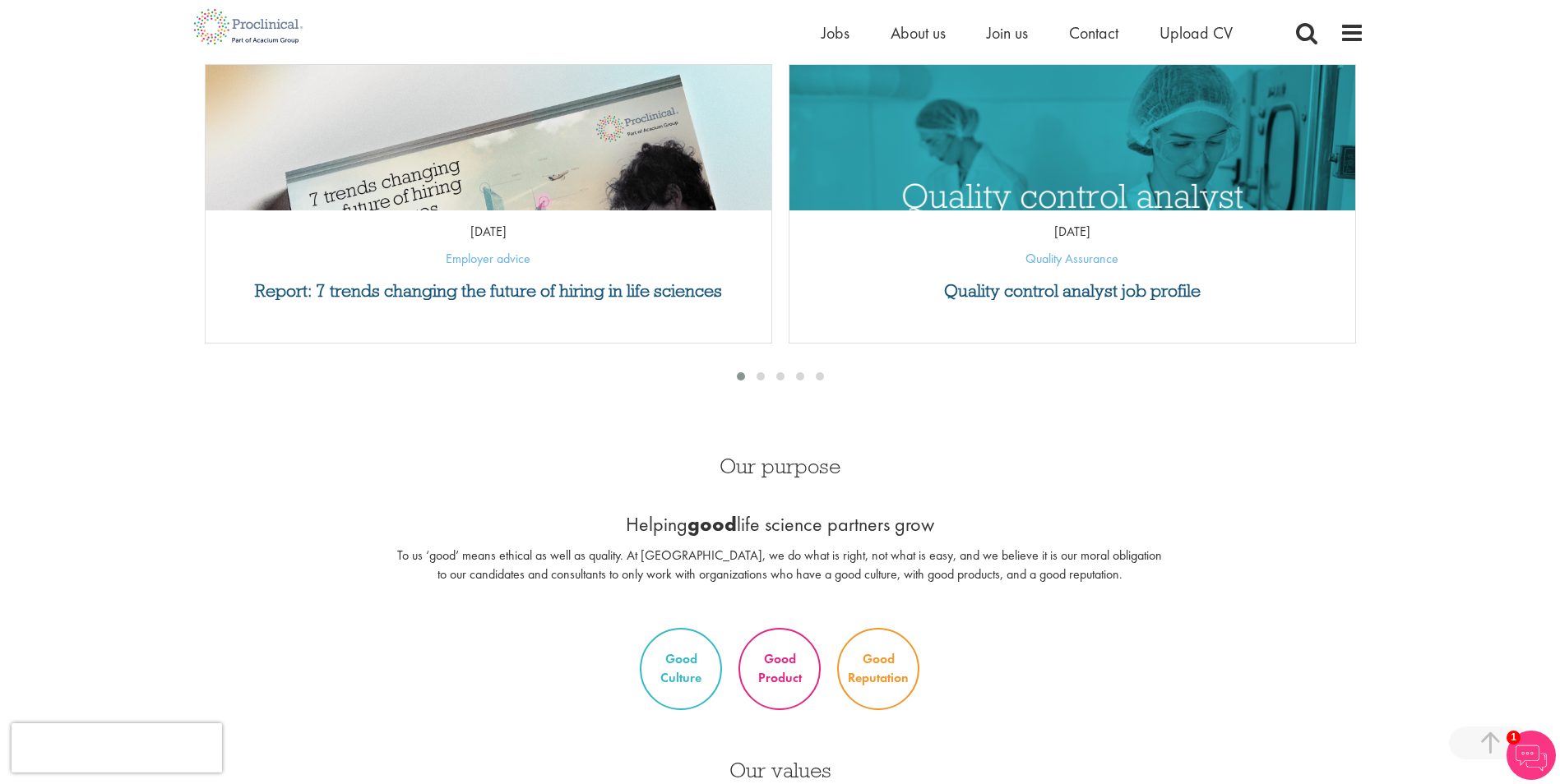
scroll to position [761, 0]
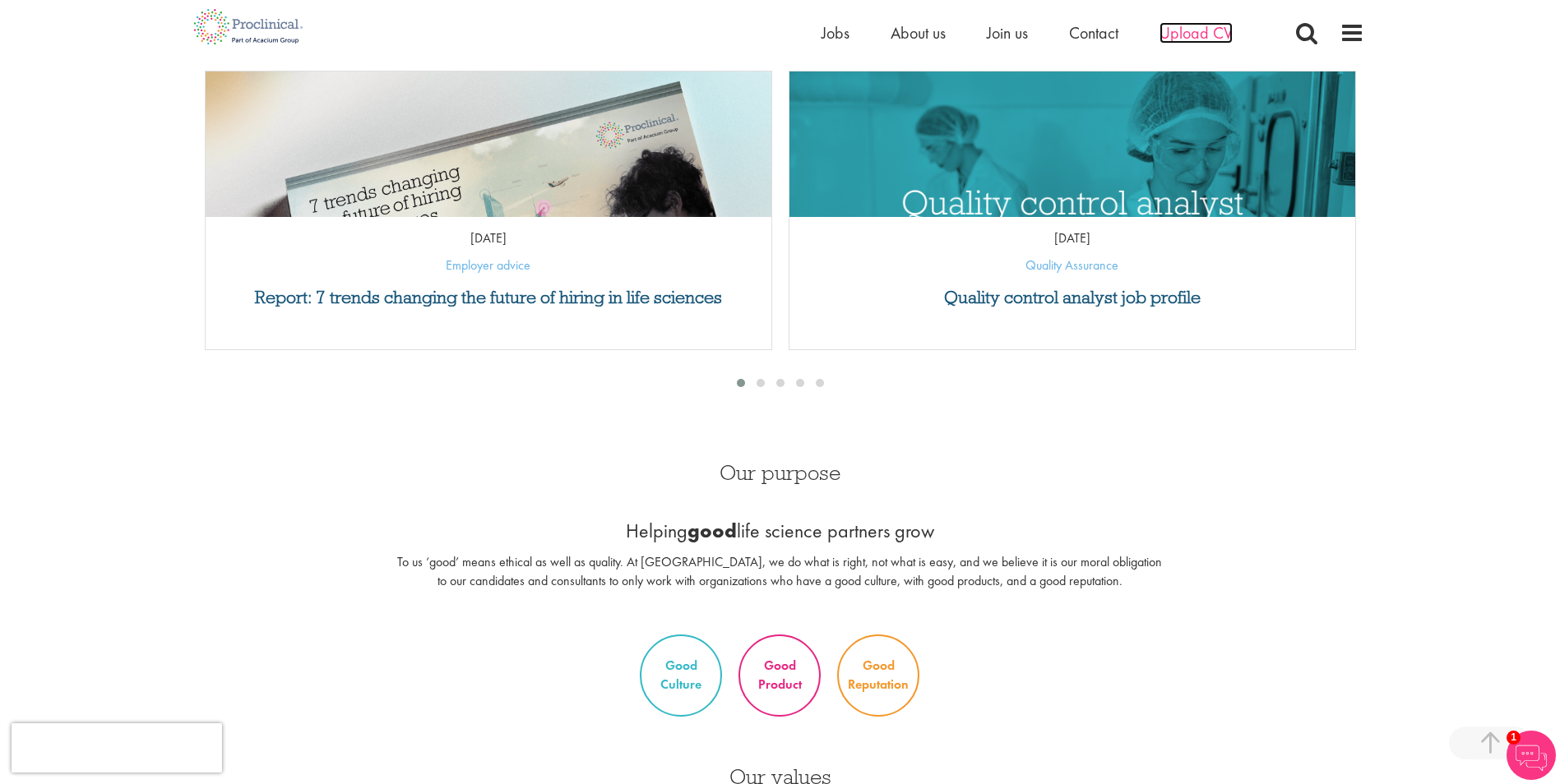
click at [1186, 24] on span "Upload CV" at bounding box center [1195, 33] width 73 height 21
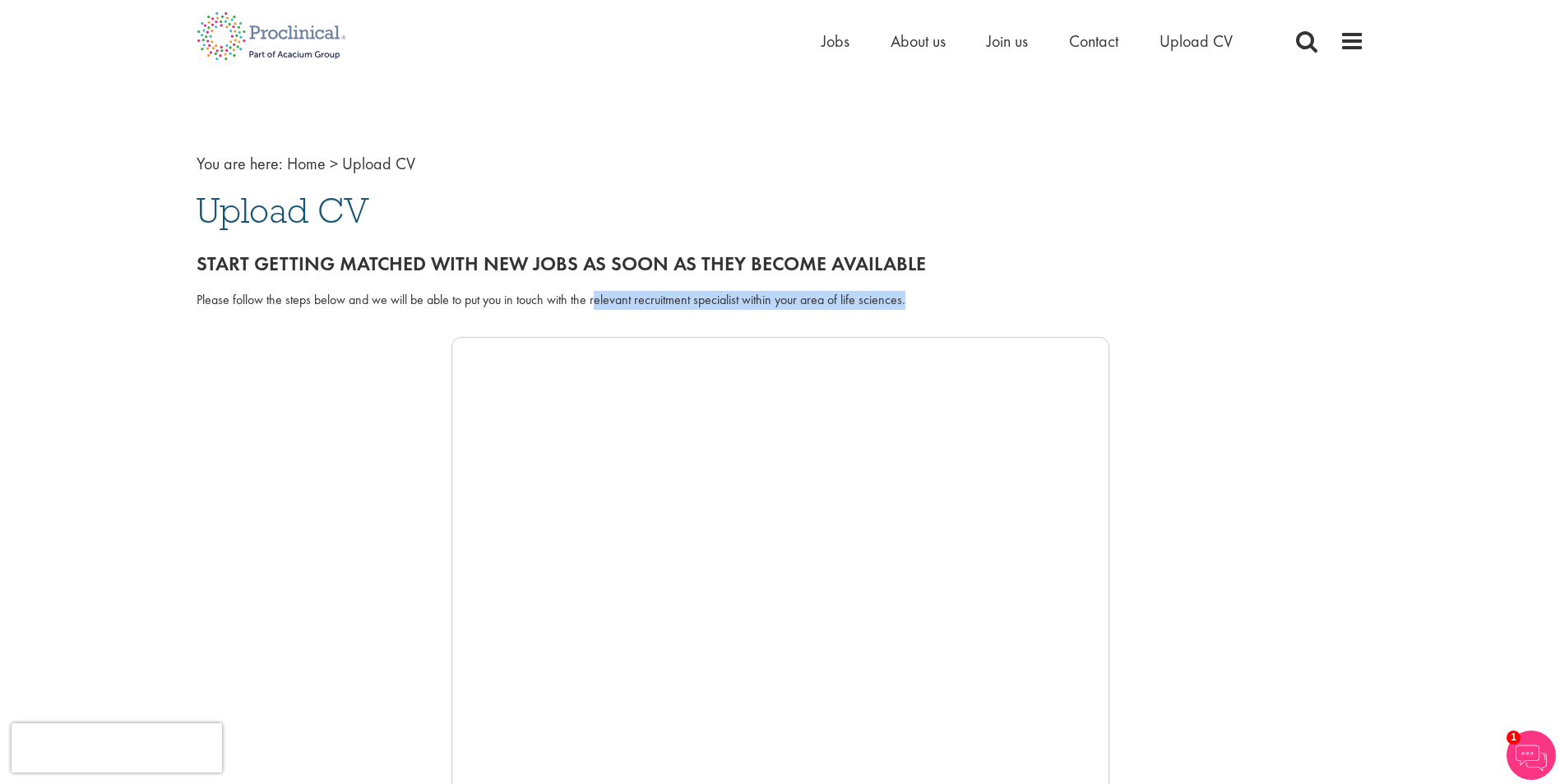
drag, startPoint x: 597, startPoint y: 303, endPoint x: 914, endPoint y: 300, distance: 317.0
click at [914, 300] on div "Please follow the steps below and we will be able to put you in touch with the …" at bounding box center [780, 300] width 1167 height 19
drag, startPoint x: 914, startPoint y: 300, endPoint x: 1016, endPoint y: 272, distance: 105.8
click at [1016, 272] on h2 "Start getting matched with new jobs as soon as they become available" at bounding box center [780, 264] width 1167 height 21
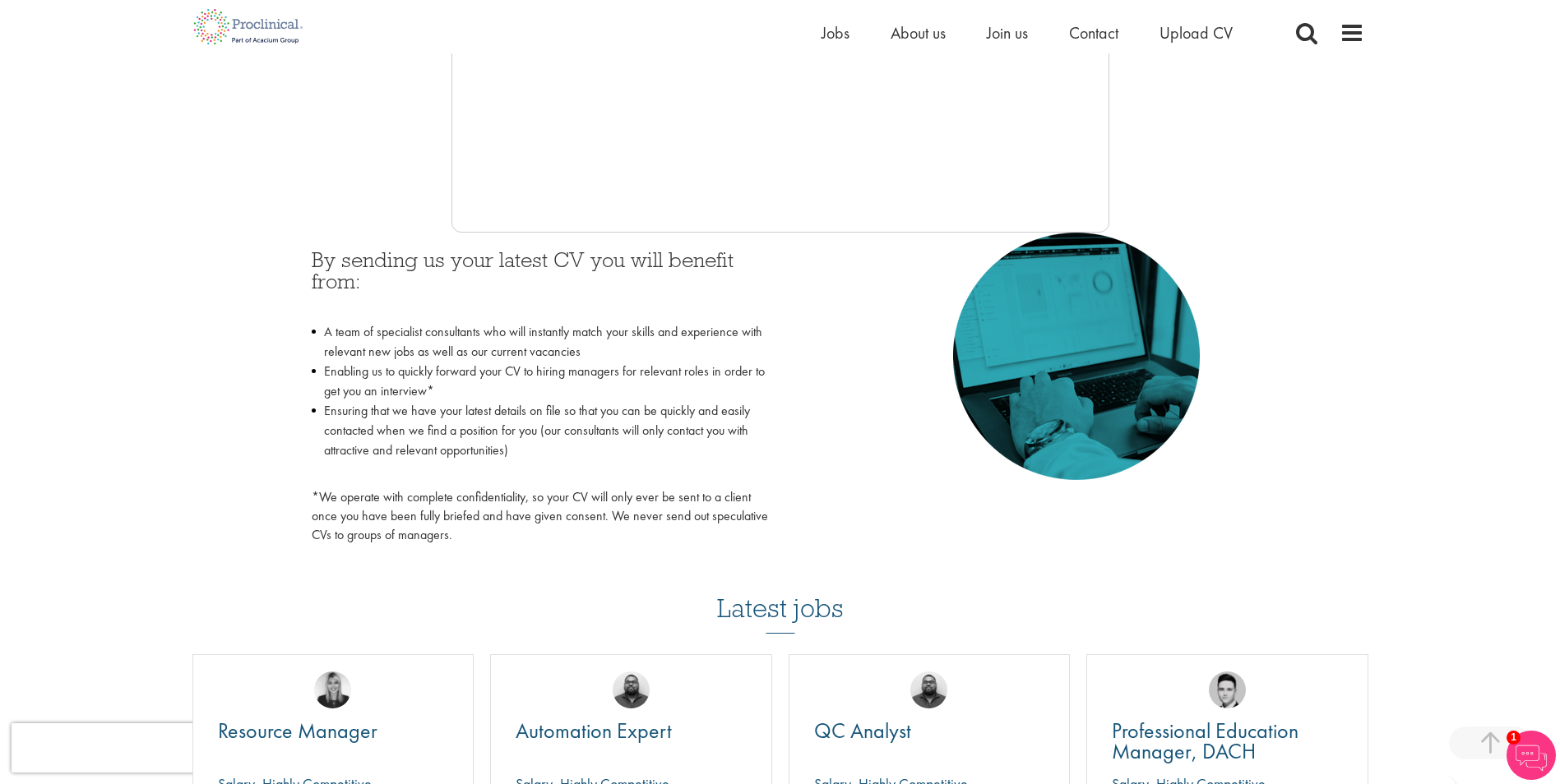
scroll to position [246, 0]
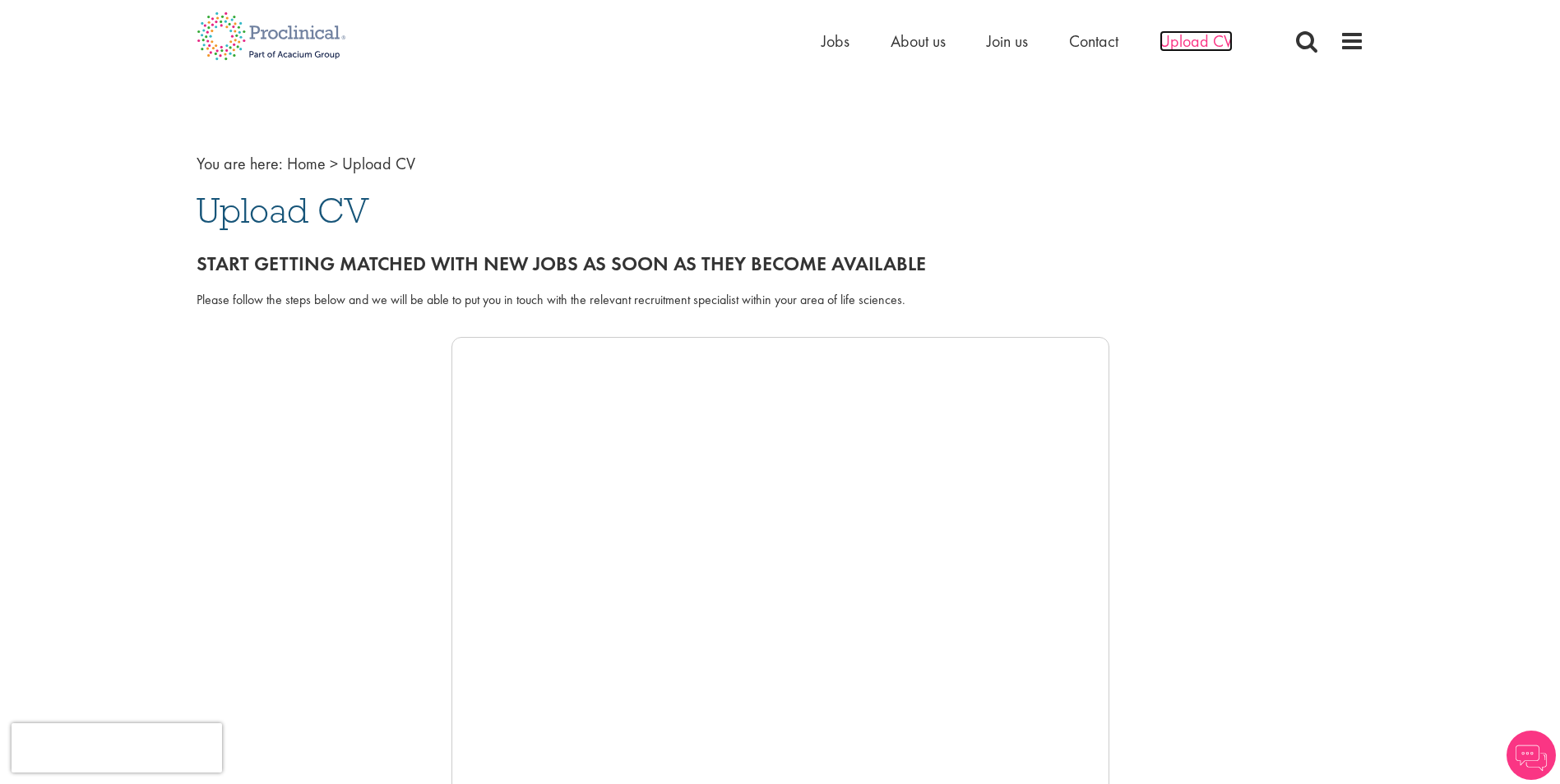
click at [1190, 46] on span "Upload CV" at bounding box center [1195, 41] width 73 height 21
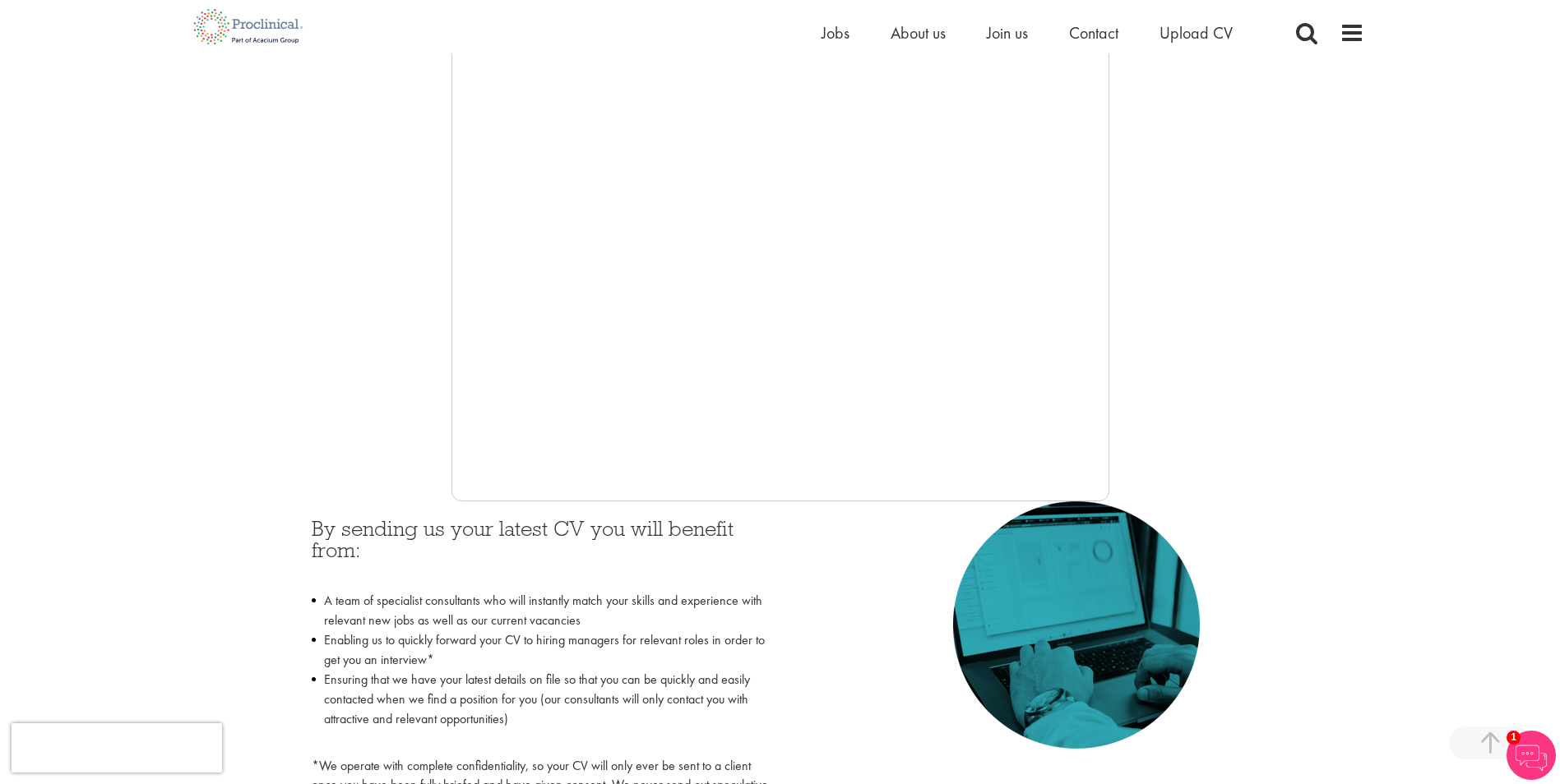
scroll to position [165, 0]
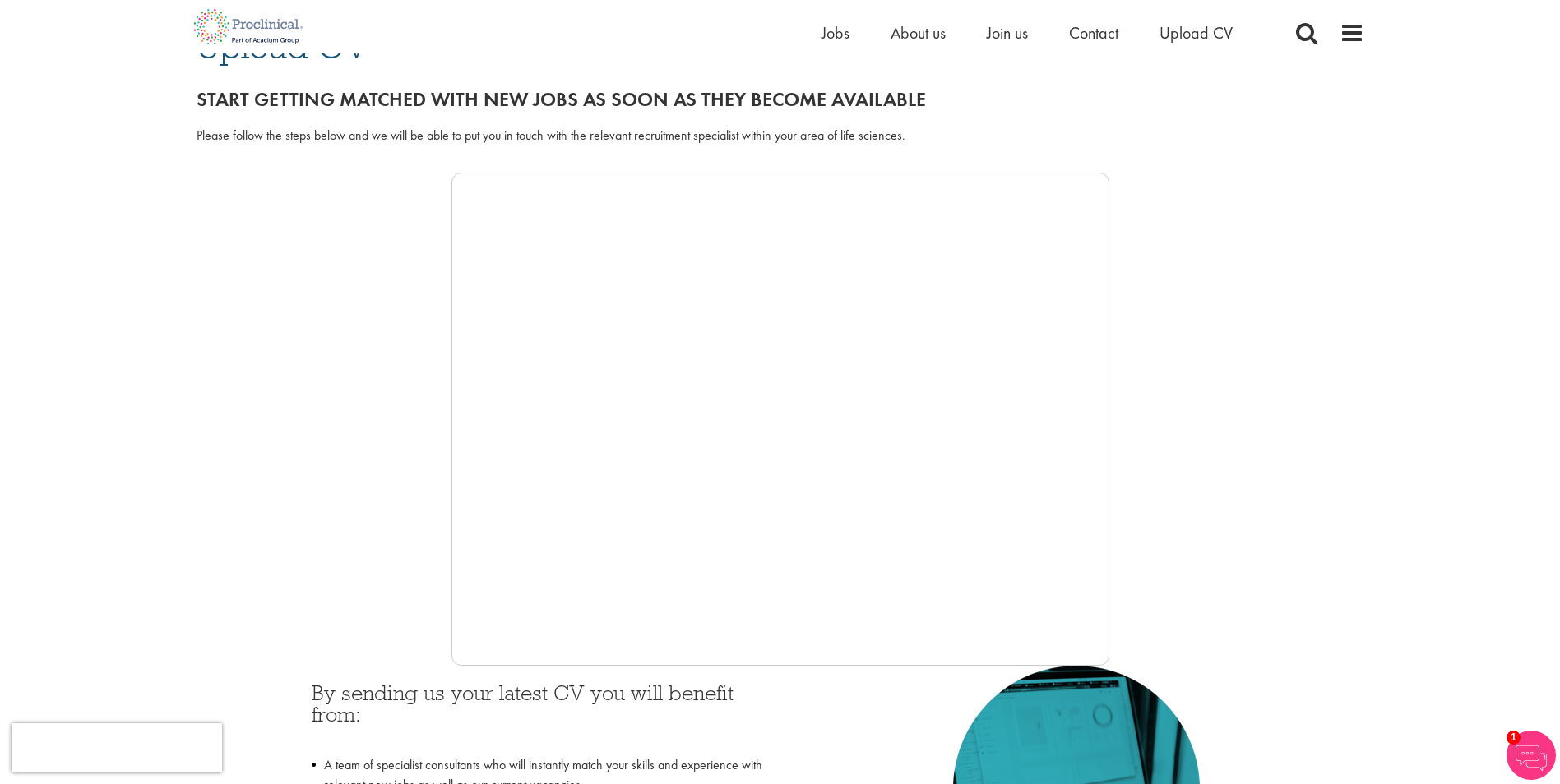
click at [1527, 741] on img at bounding box center [1531, 755] width 49 height 49
click at [1347, 192] on div at bounding box center [780, 419] width 1167 height 493
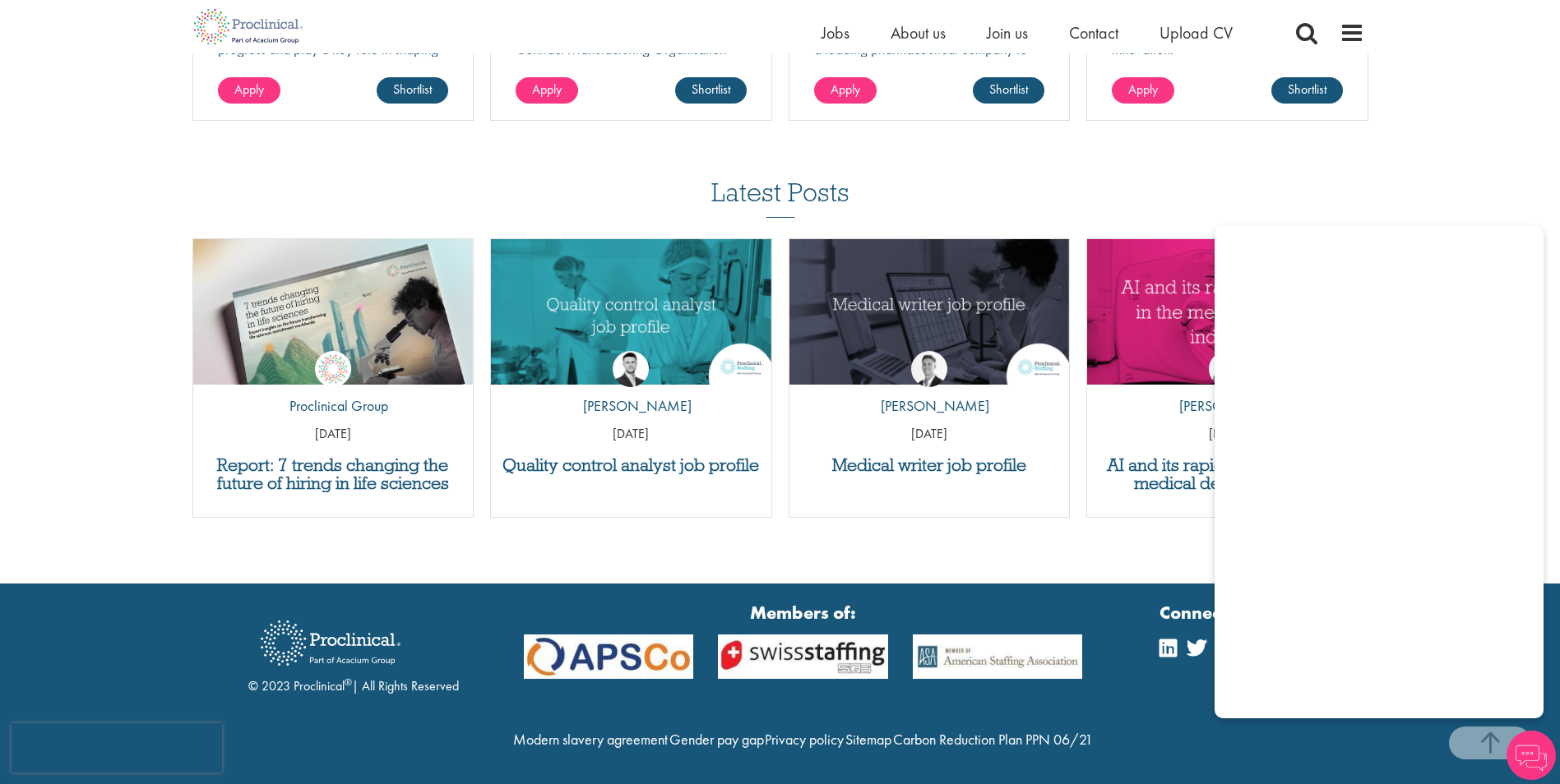
scroll to position [1471, 0]
